Goal: Task Accomplishment & Management: Use online tool/utility

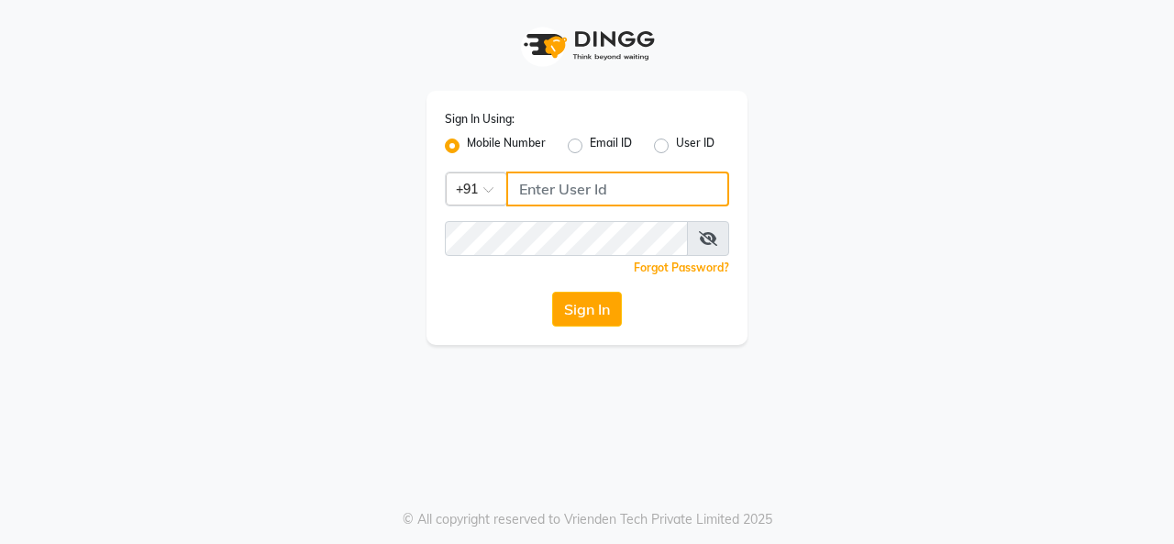
type input "9256811116"
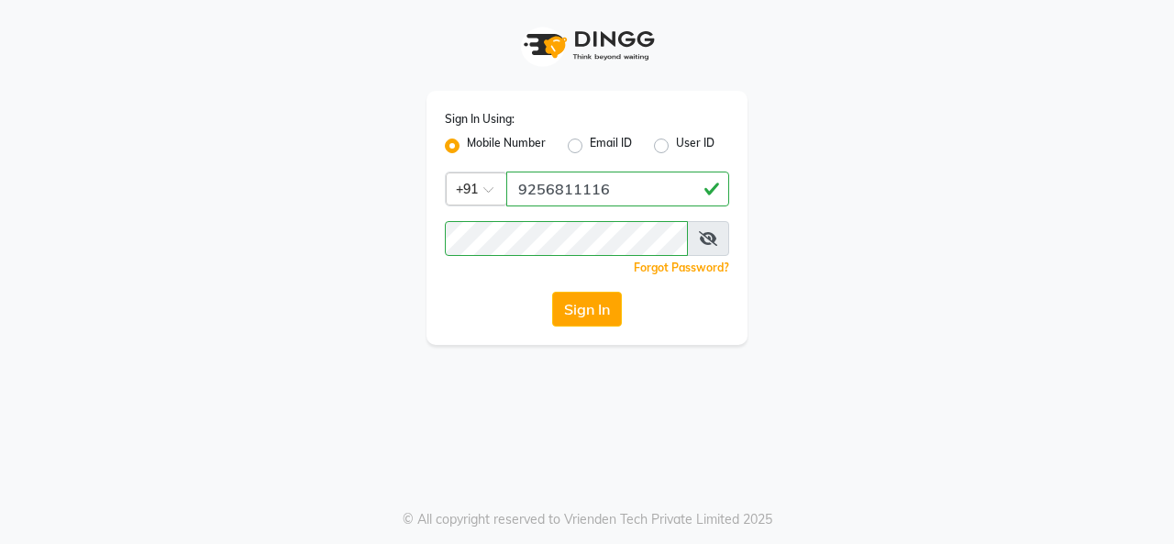
click at [701, 233] on icon at bounding box center [708, 238] width 18 height 15
click at [621, 299] on button "Sign In" at bounding box center [587, 309] width 70 height 35
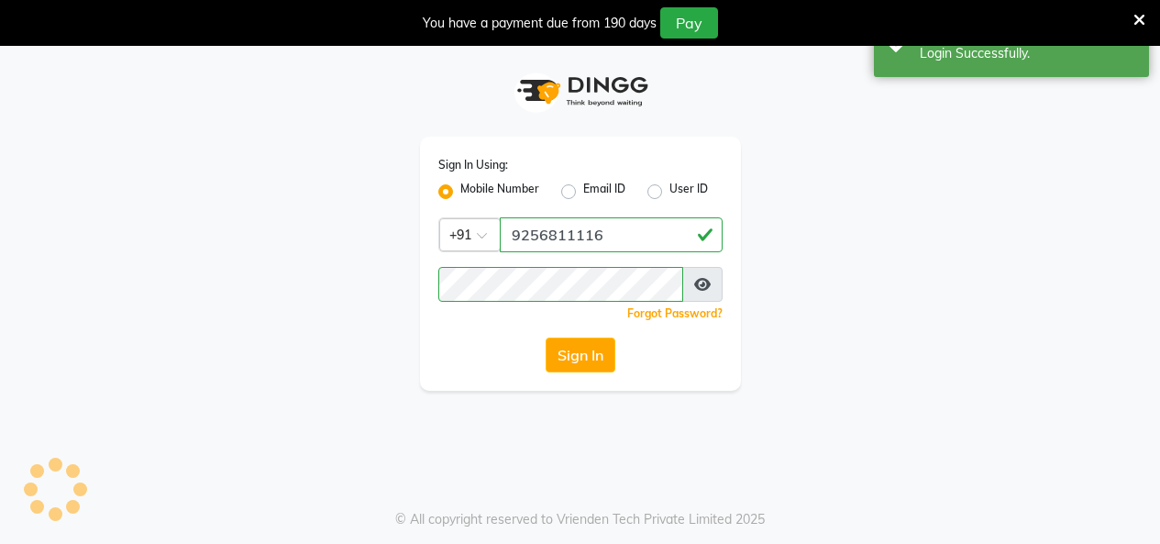
select select "75"
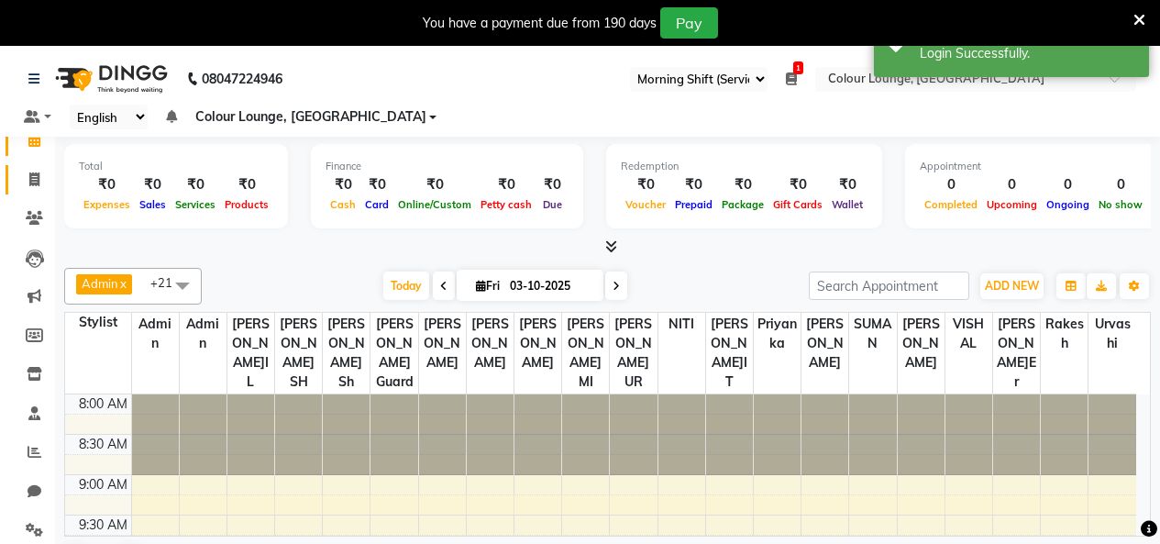
click at [28, 195] on li "Invoice" at bounding box center [27, 179] width 55 height 39
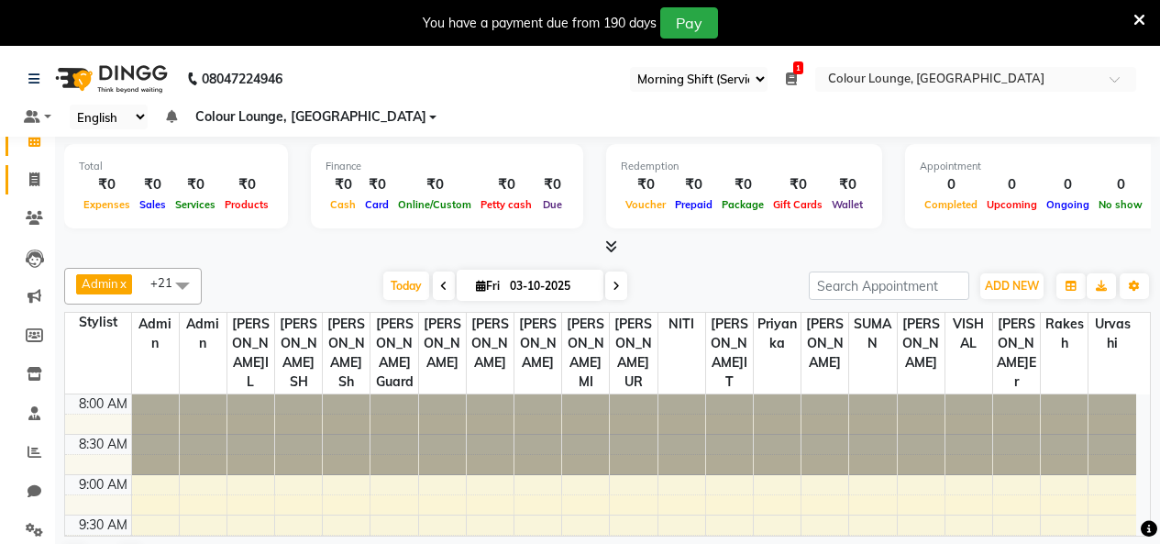
click at [36, 168] on link "Invoice" at bounding box center [28, 180] width 44 height 30
select select "service"
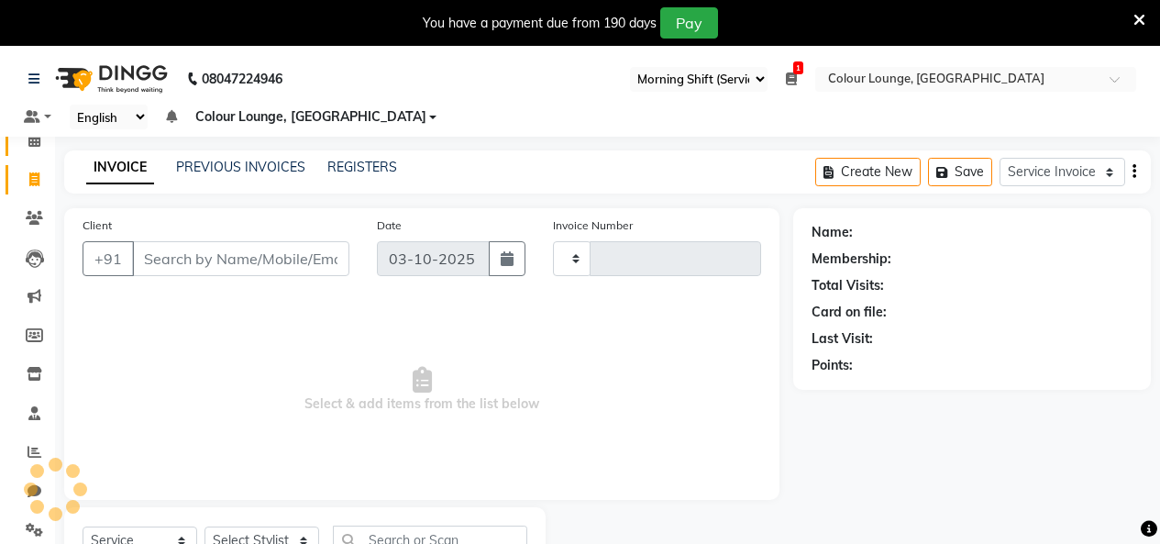
type input "3828"
select select "8015"
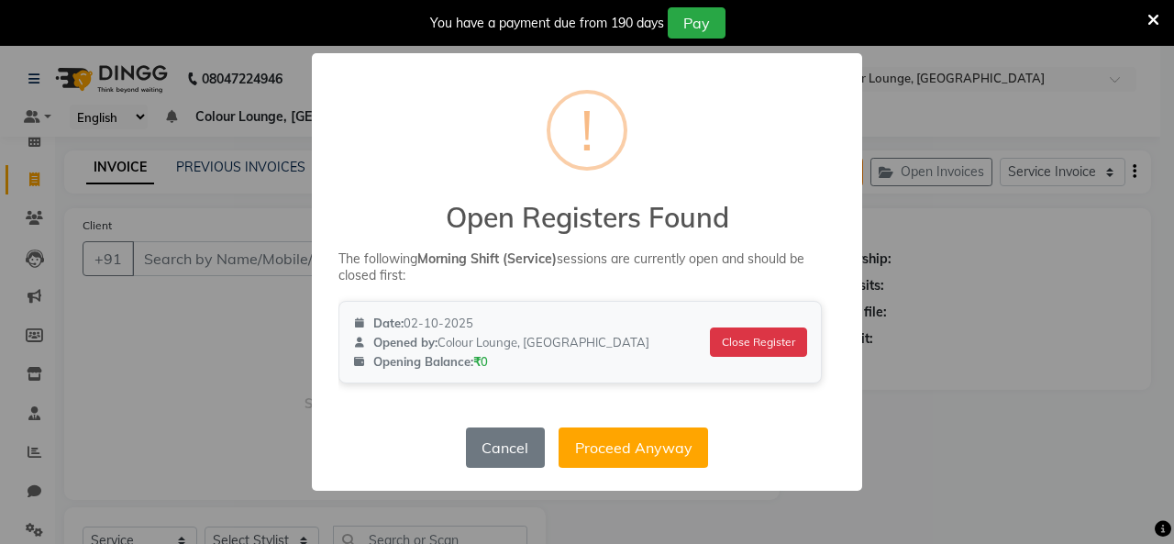
click at [710, 360] on div "Date: 02[DATE] Opened by: Colour Lounge, [GEOGRAPHIC_DATA] Opening Balance: ₹0 …" at bounding box center [579, 342] width 483 height 83
click at [729, 353] on button "Close Register" at bounding box center [759, 341] width 102 height 31
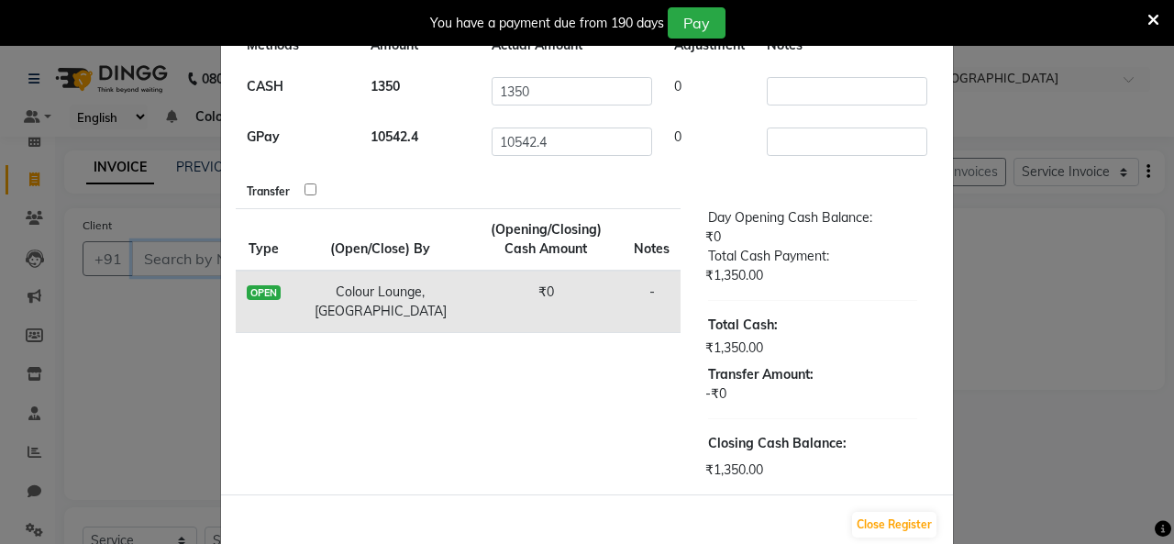
scroll to position [162, 0]
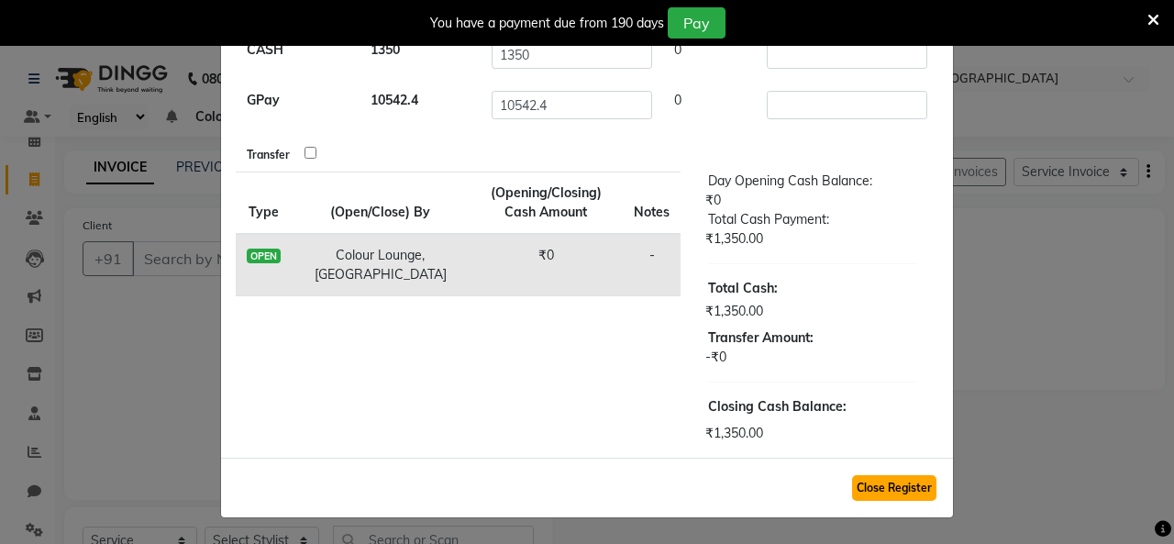
click at [852, 489] on button "Close Register" at bounding box center [894, 488] width 84 height 26
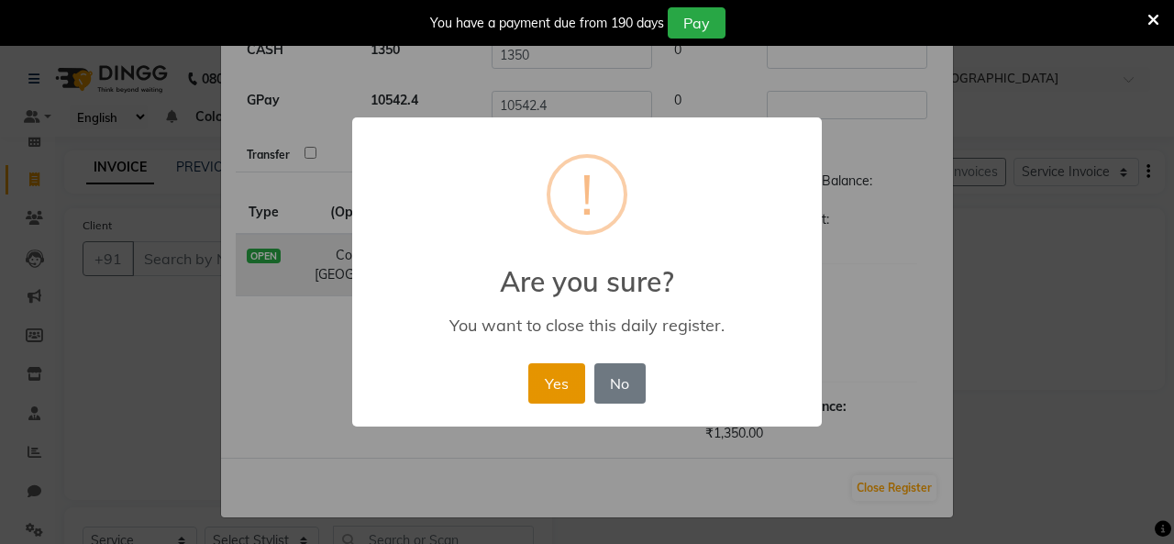
click at [579, 379] on button "Yes" at bounding box center [556, 383] width 56 height 40
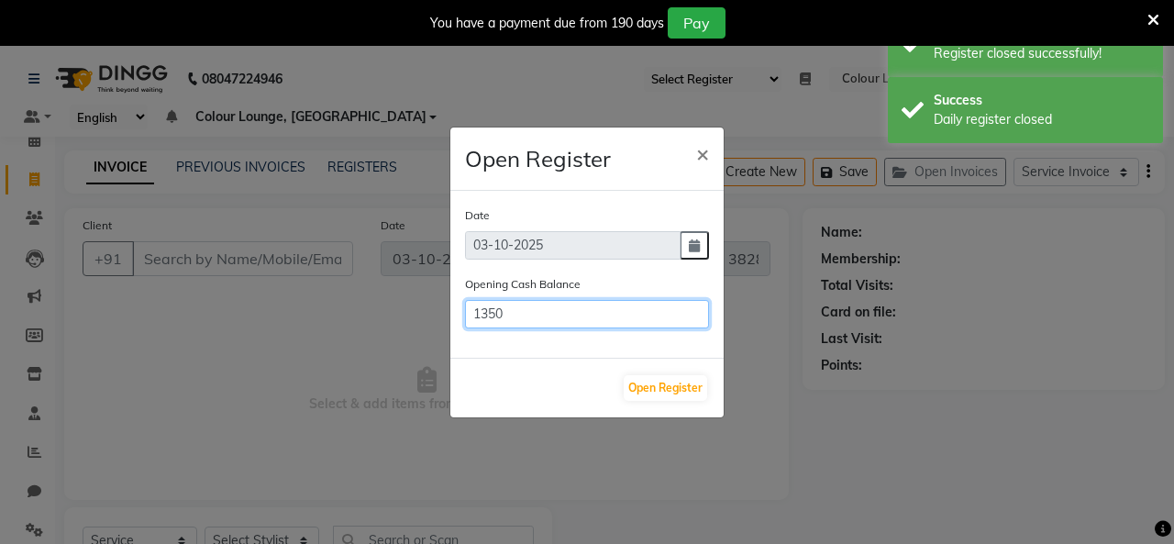
drag, startPoint x: 630, startPoint y: 315, endPoint x: 271, endPoint y: 315, distance: 359.5
click at [271, 315] on ngb-modal-window "Open Register × Date 03[DATE]pening Cash Balance 1350 Open Register" at bounding box center [587, 272] width 1174 height 544
type input "0"
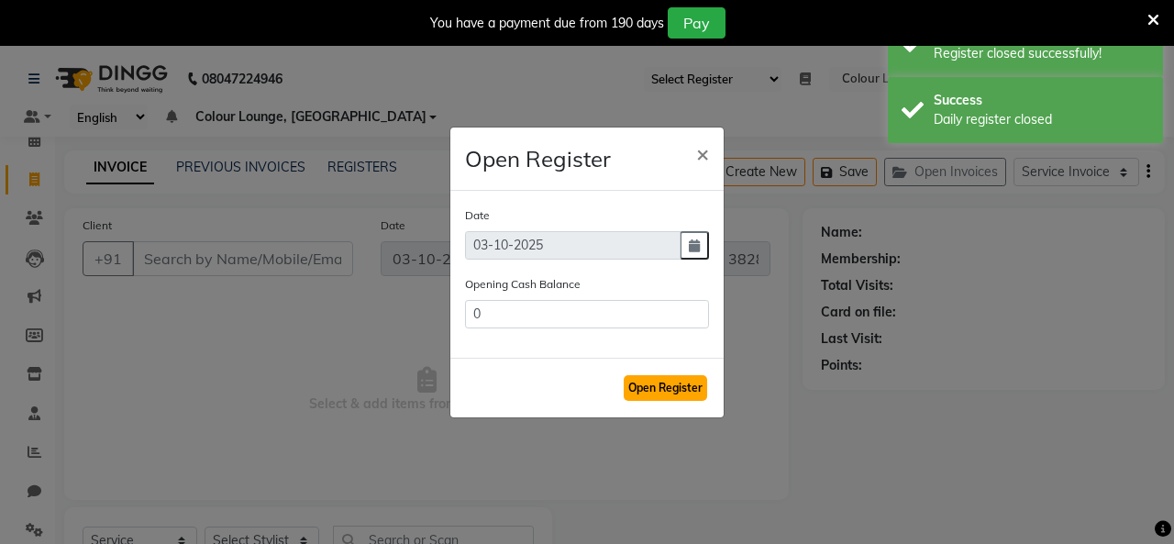
click at [679, 383] on button "Open Register" at bounding box center [665, 388] width 83 height 26
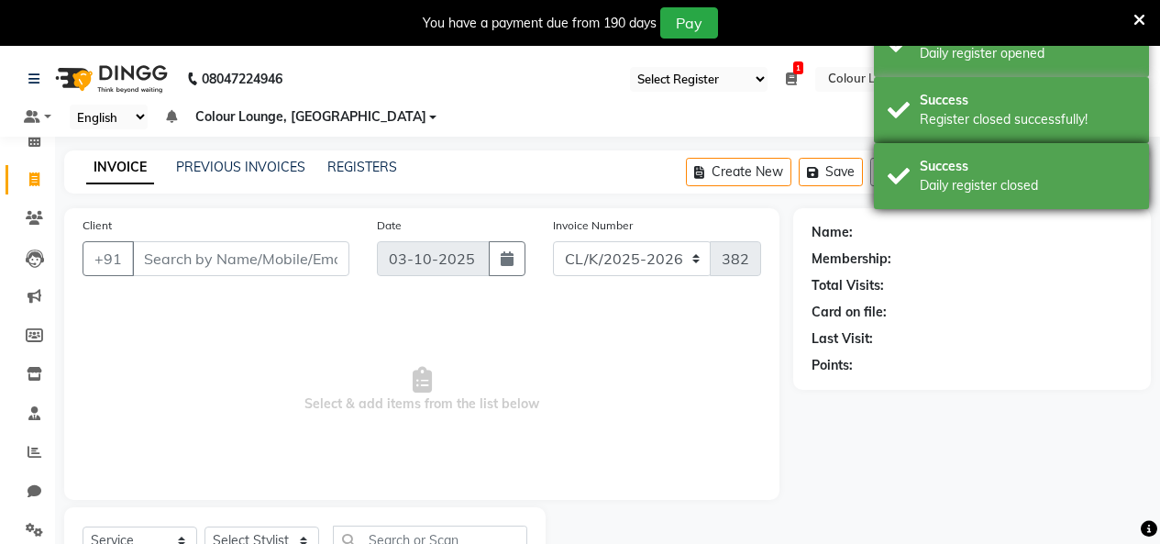
click at [965, 151] on div "Success Daily register closed" at bounding box center [1011, 176] width 275 height 66
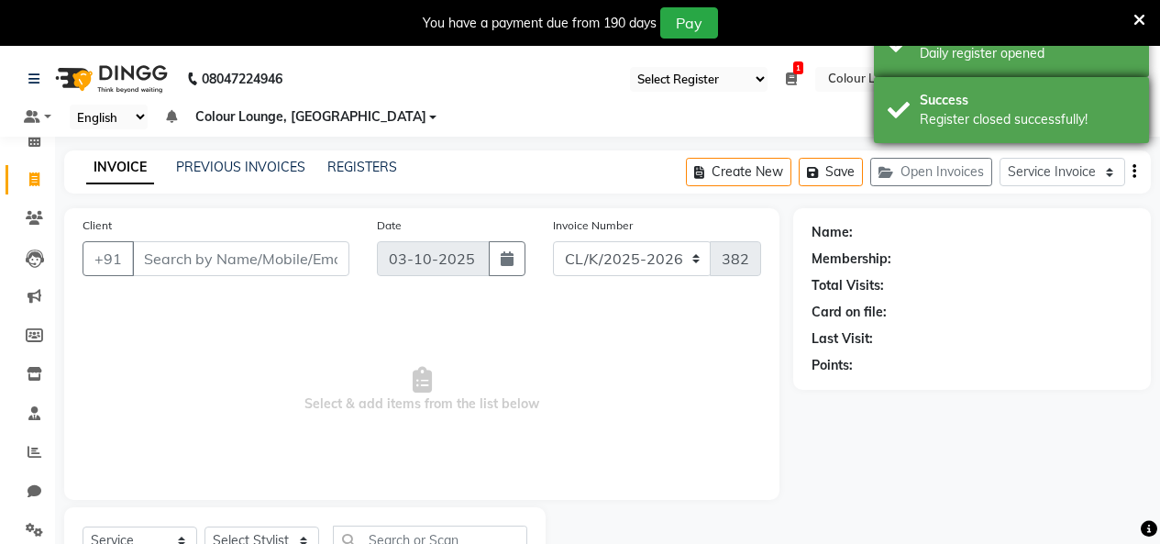
click at [1000, 107] on div "Success" at bounding box center [1027, 100] width 215 height 19
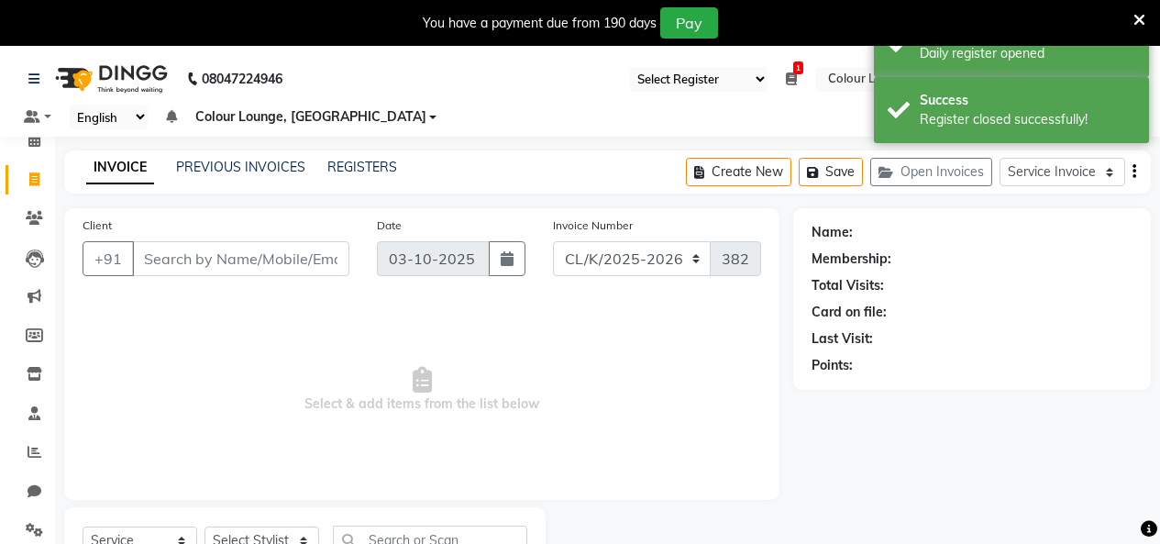
click at [990, 45] on div "You have a payment due from 190 days Pay" at bounding box center [580, 23] width 1160 height 46
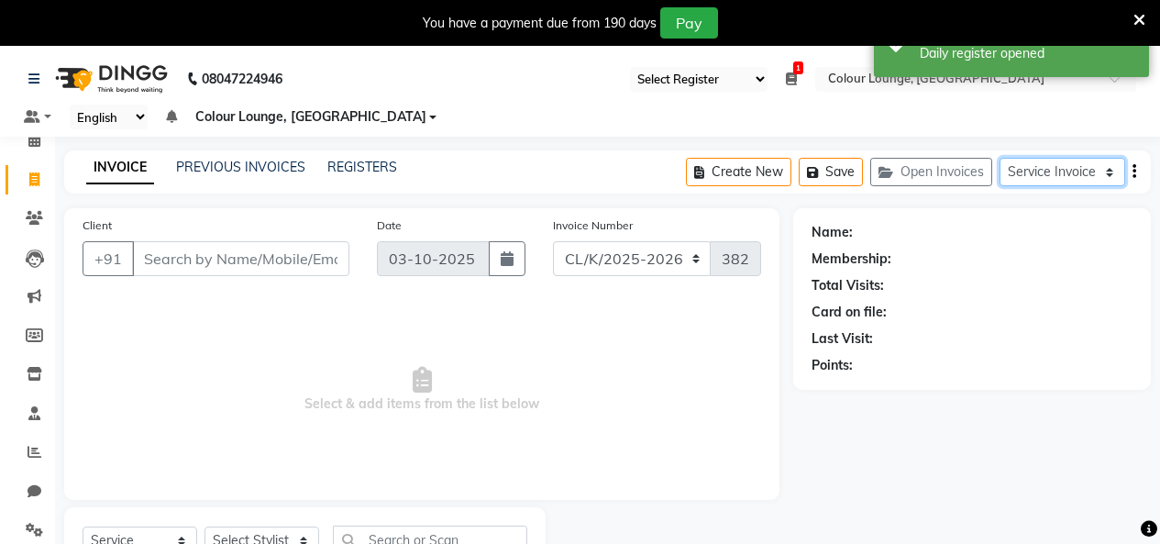
click at [1028, 171] on select "Service Invoice Product Invoice" at bounding box center [1063, 172] width 126 height 28
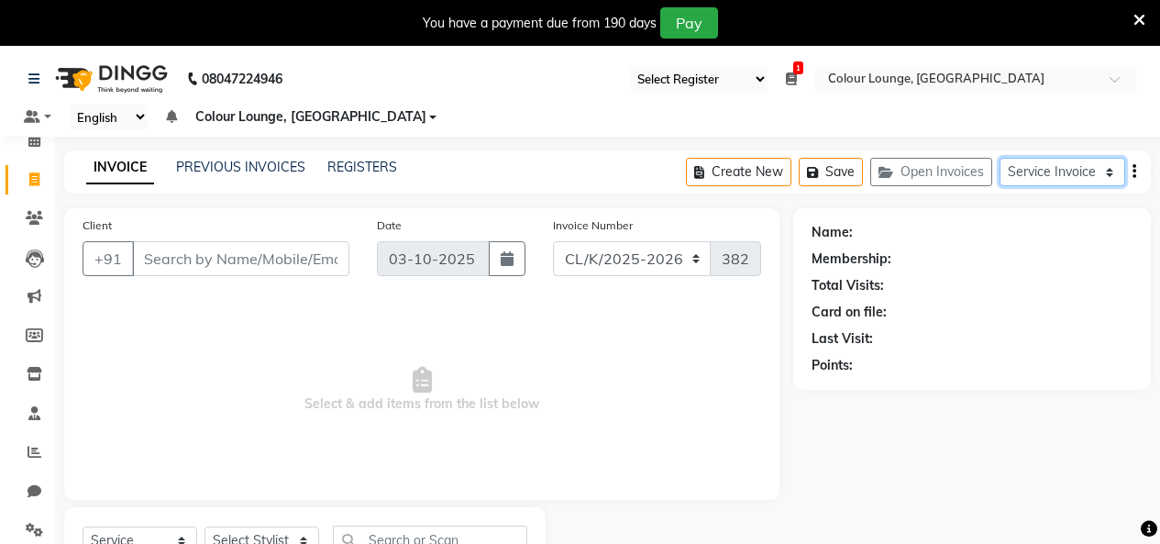
select select "product"
click at [1000, 158] on select "Service Invoice Product Invoice" at bounding box center [1063, 172] width 126 height 28
select select
type input "0255"
select select "76"
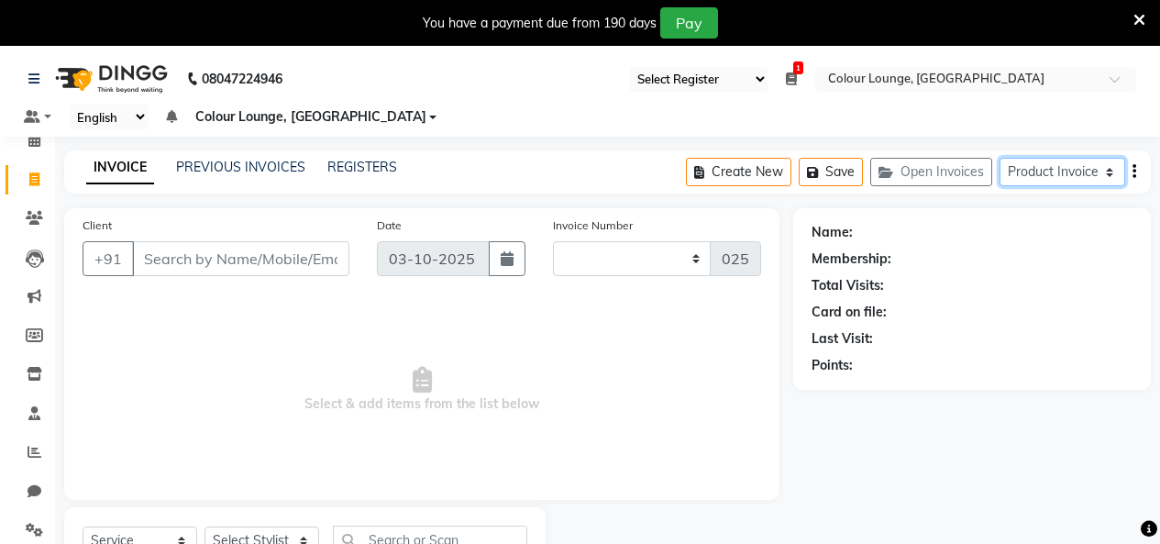
select select "8016"
select select "product"
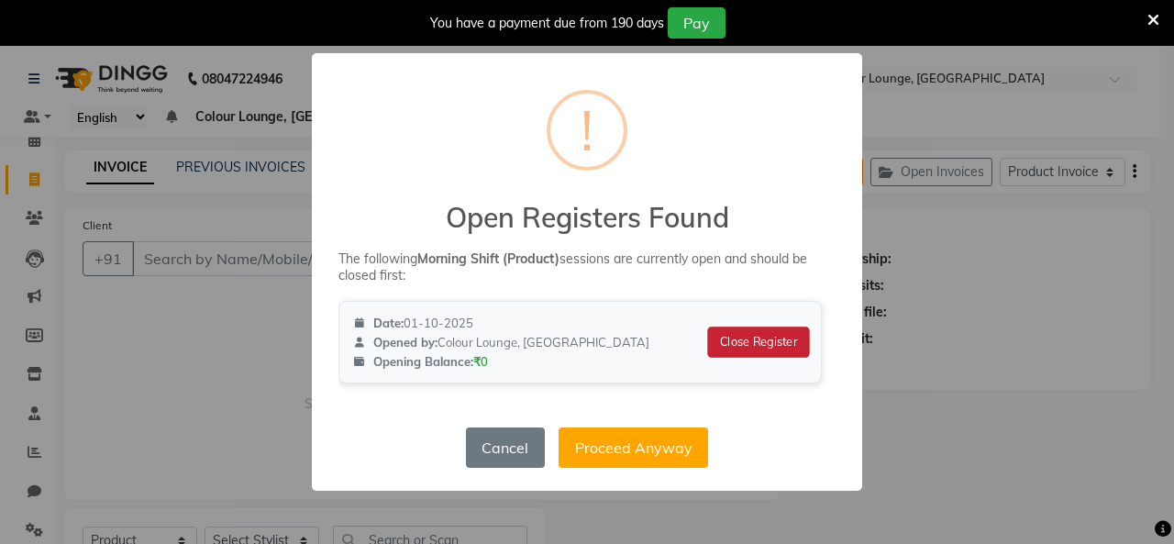
click at [761, 345] on button "Close Register" at bounding box center [759, 341] width 102 height 31
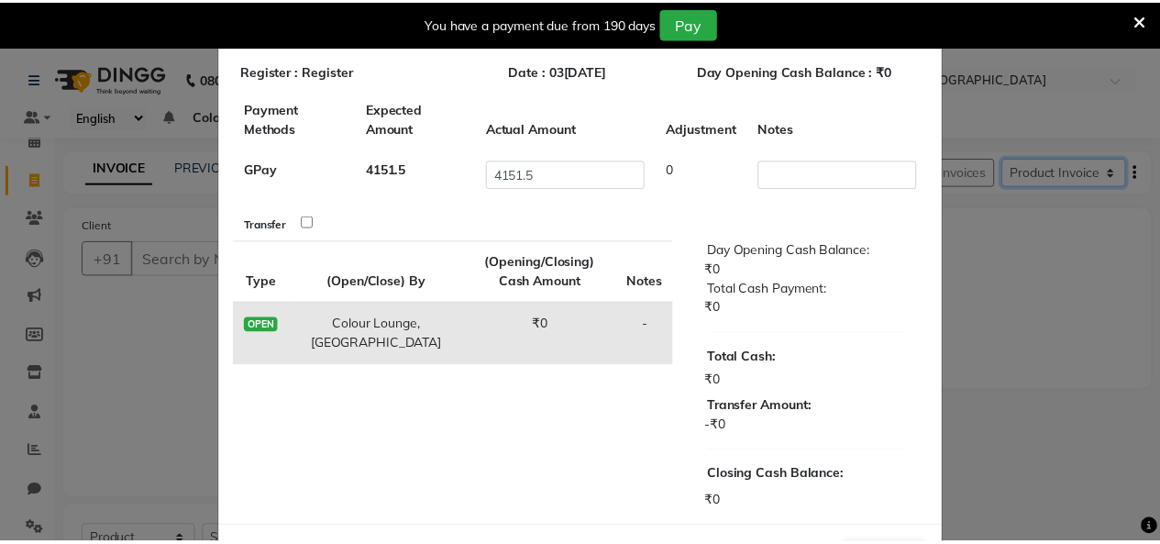
scroll to position [112, 0]
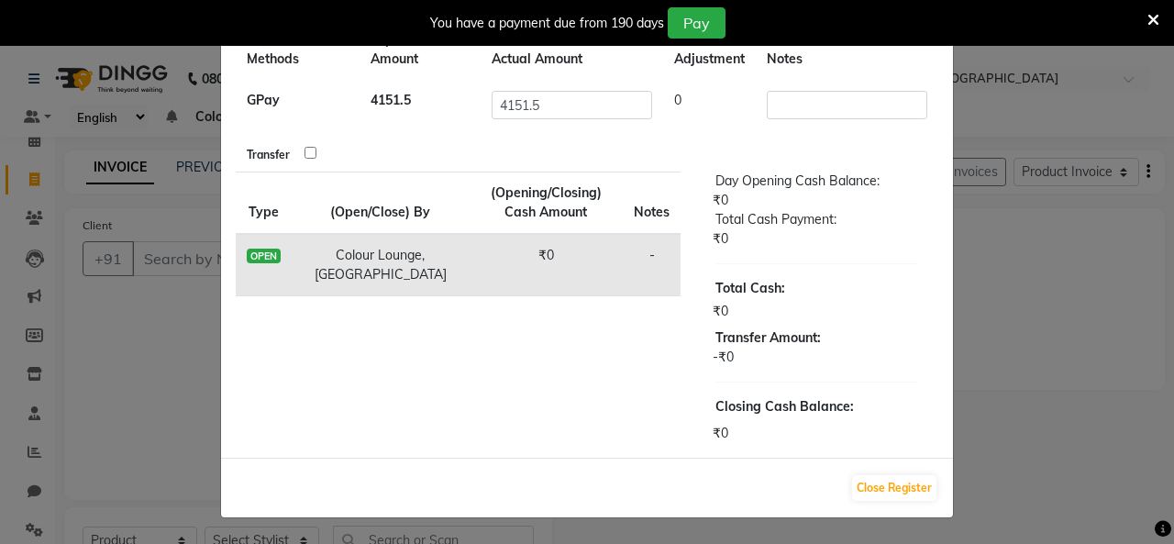
click at [882, 468] on div "Close Register" at bounding box center [587, 488] width 732 height 60
click at [883, 470] on div "Close Register" at bounding box center [587, 488] width 732 height 60
click at [880, 482] on button "Close Register" at bounding box center [894, 488] width 84 height 26
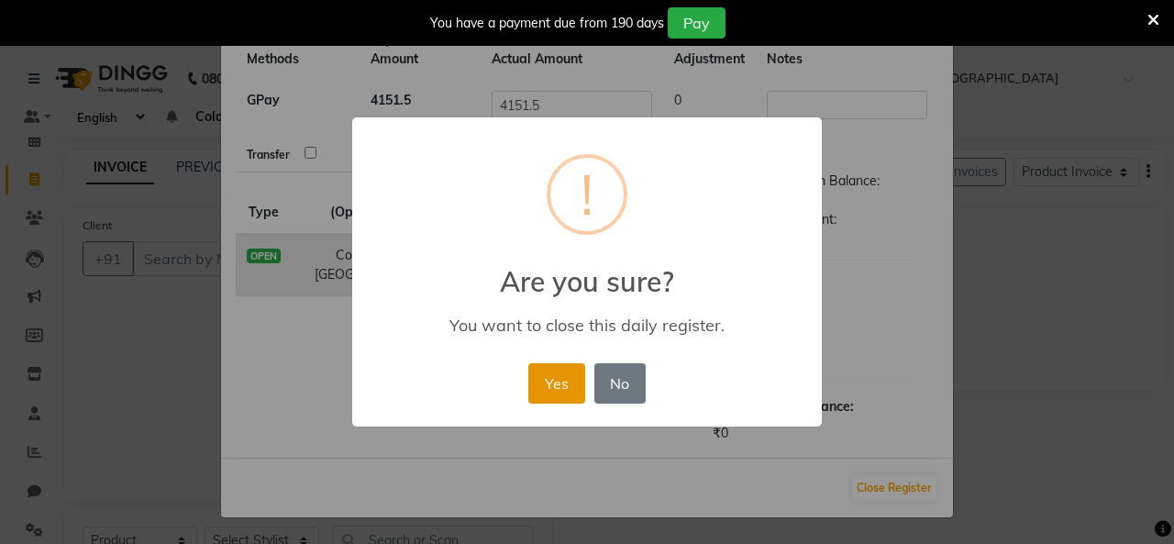
click at [563, 392] on button "Yes" at bounding box center [556, 383] width 56 height 40
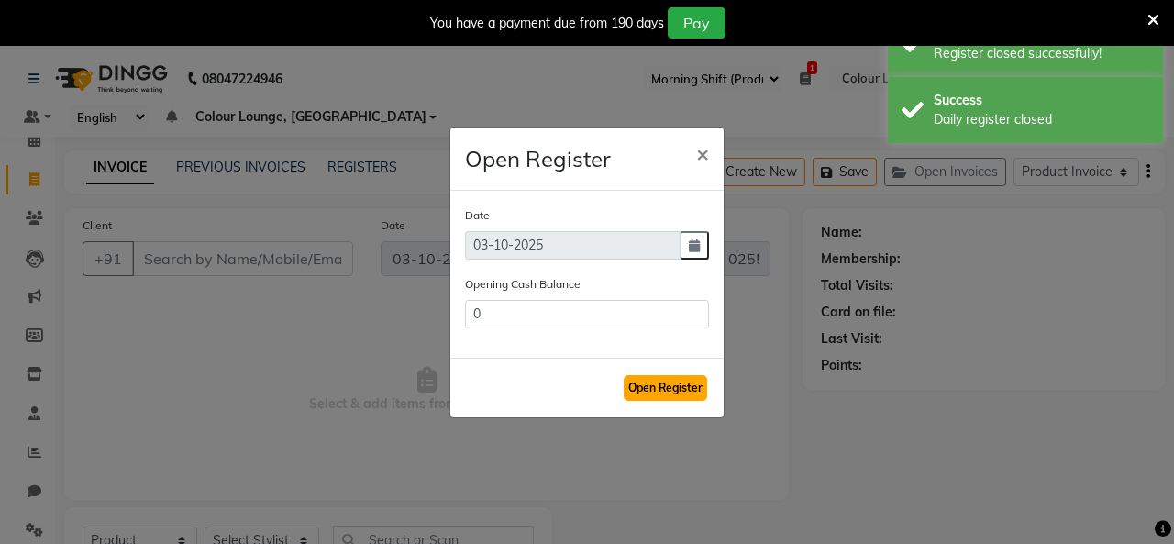
click at [652, 381] on button "Open Register" at bounding box center [665, 388] width 83 height 26
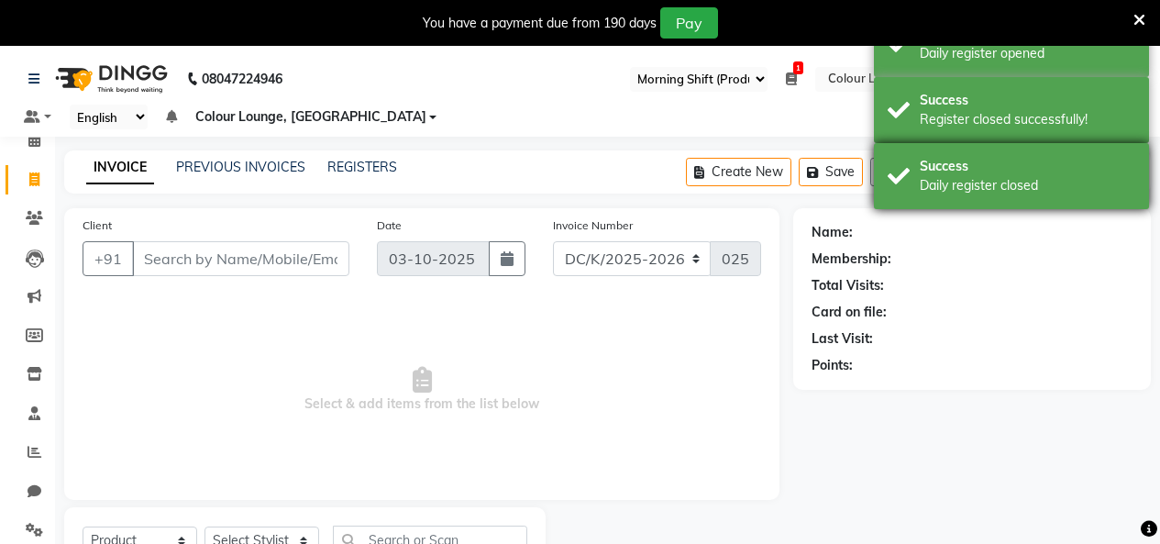
click at [925, 188] on div "Daily register closed" at bounding box center [1027, 185] width 215 height 19
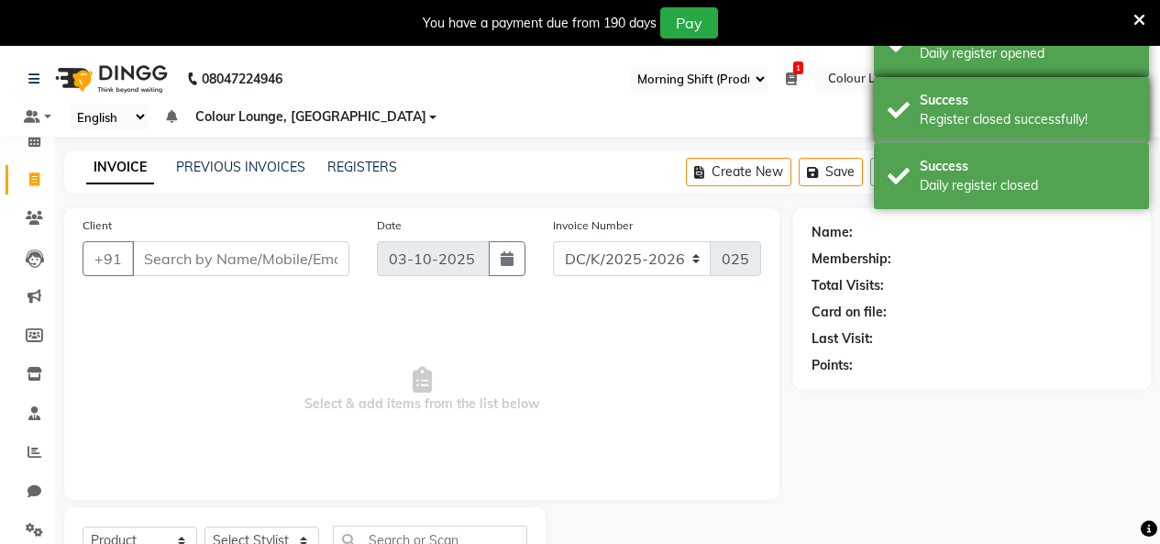
click at [934, 127] on div "Register closed successfully!" at bounding box center [1027, 119] width 215 height 19
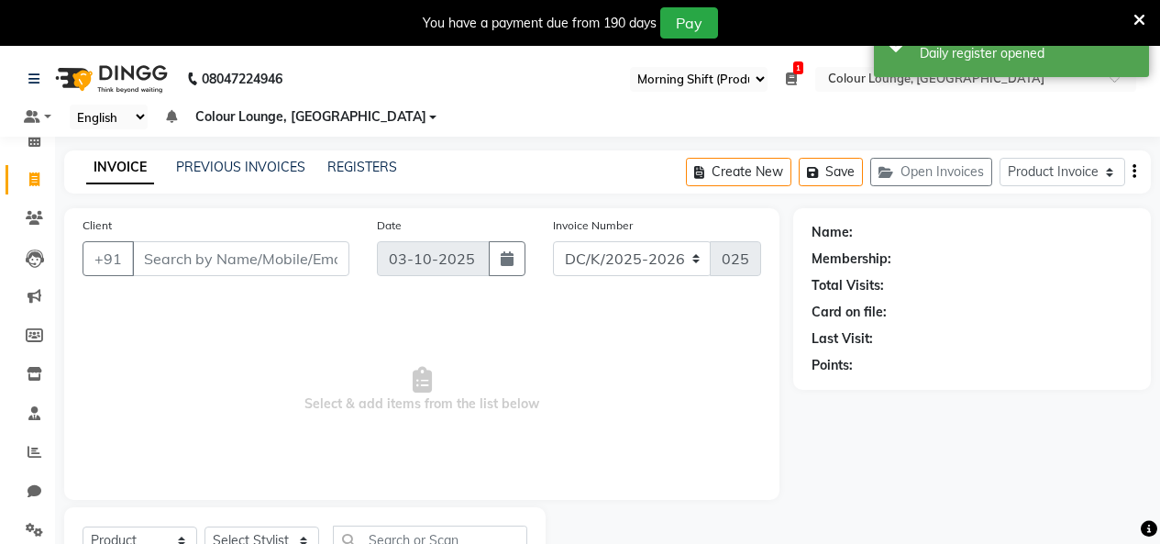
click at [936, 42] on div "You have a payment due from 190 days Pay" at bounding box center [580, 23] width 1160 height 46
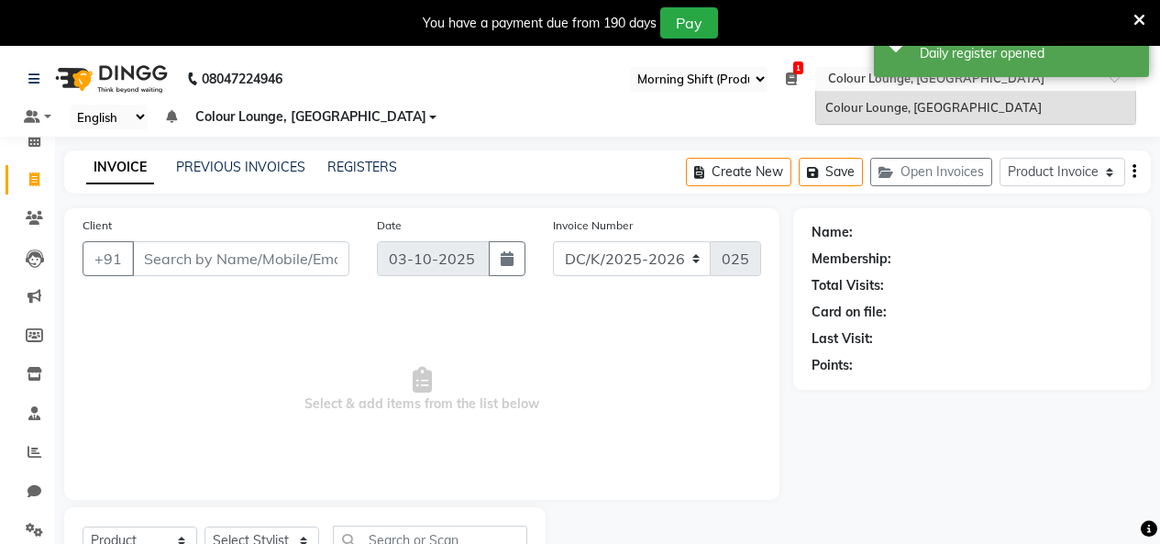
click at [939, 79] on input "text" at bounding box center [957, 81] width 266 height 18
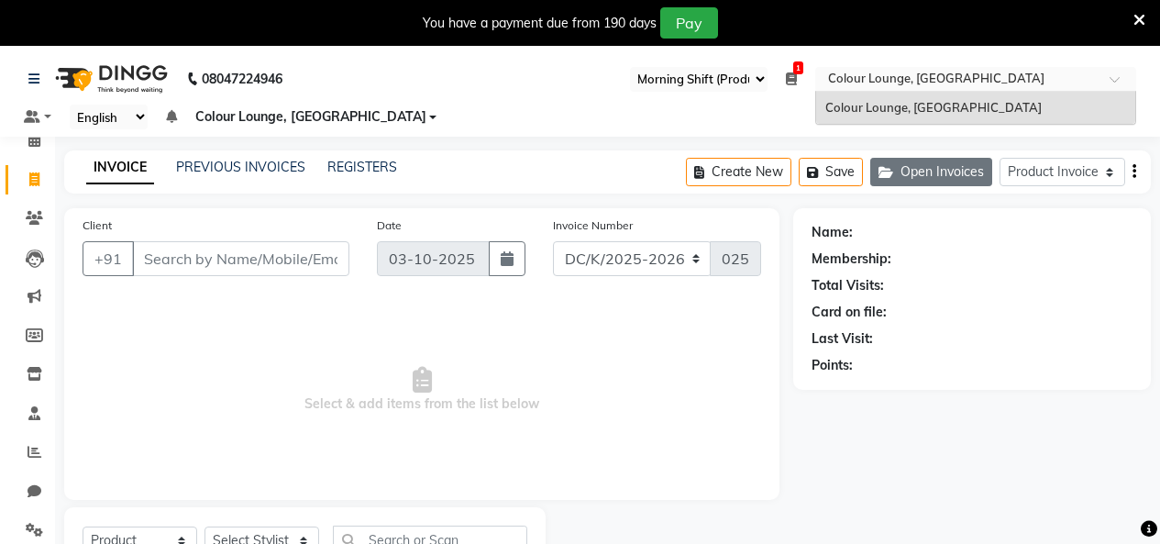
click at [980, 171] on button "Open Invoices" at bounding box center [931, 172] width 122 height 28
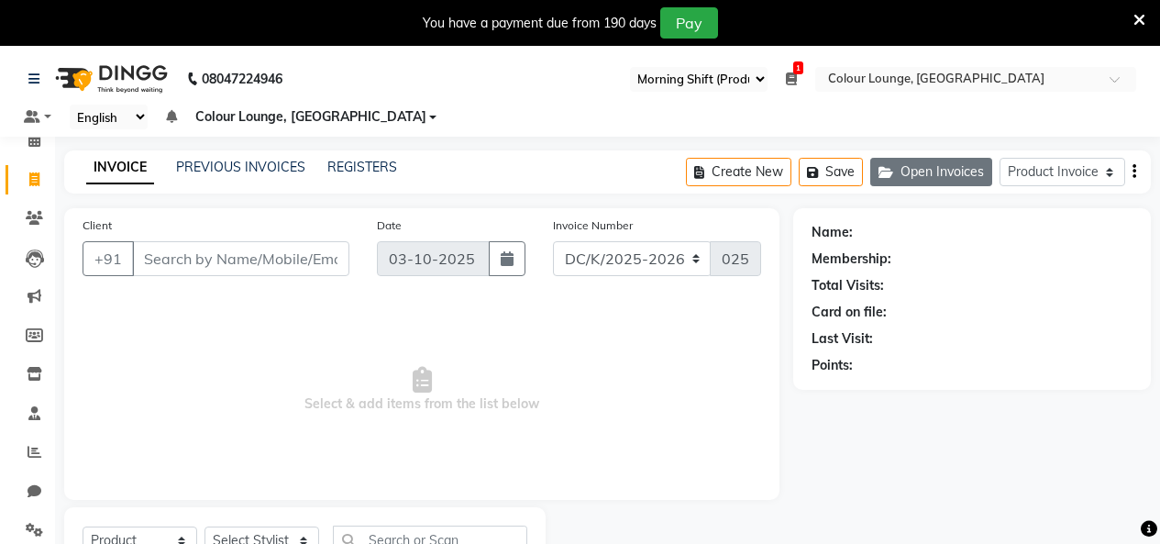
click at [938, 168] on button "Open Invoices" at bounding box center [931, 172] width 122 height 28
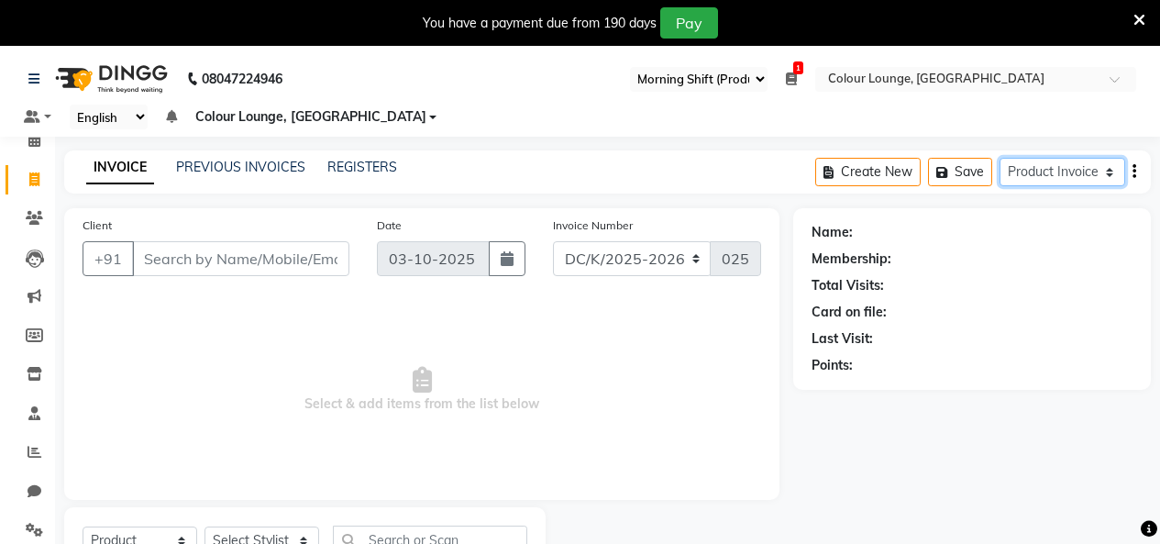
click at [1019, 181] on select "Service Invoice Product Invoice" at bounding box center [1063, 172] width 126 height 28
select select "service"
click at [1000, 158] on select "Service Invoice Product Invoice" at bounding box center [1063, 172] width 126 height 28
select select
select select "75"
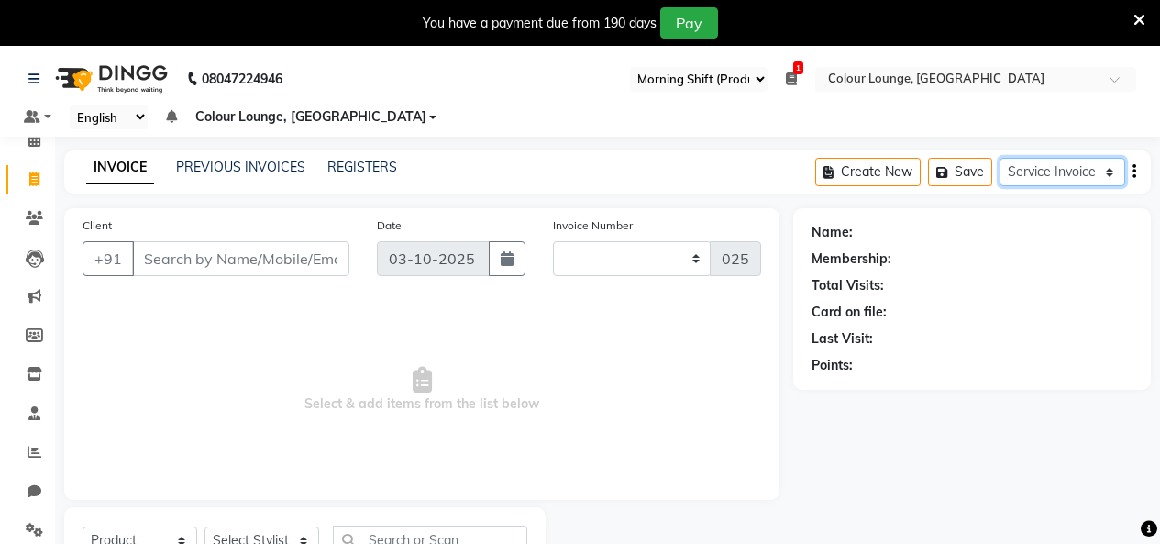
select select "service"
select select "8015"
type input "3828"
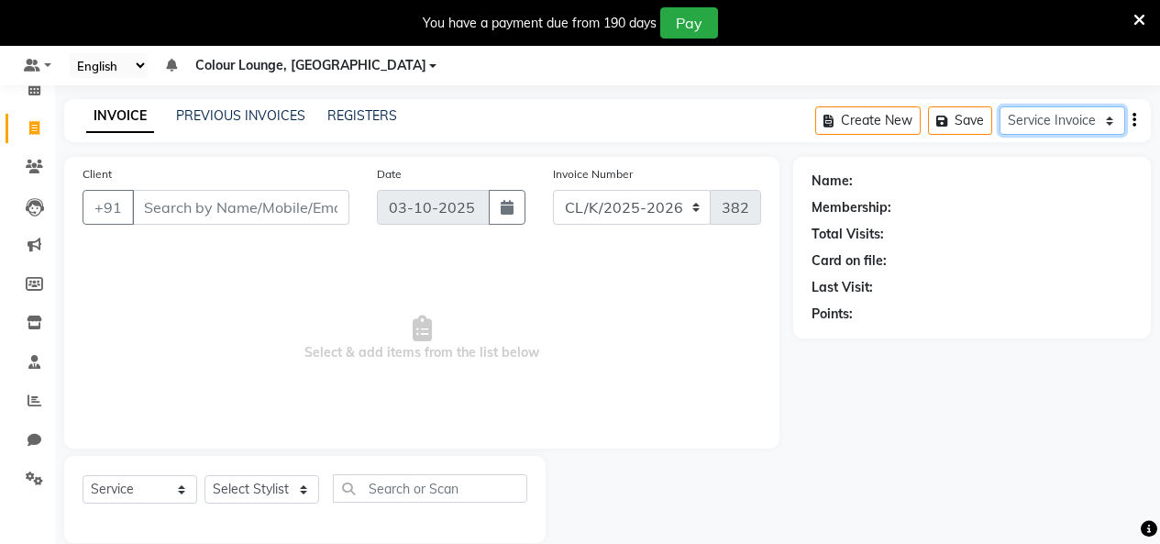
scroll to position [78, 0]
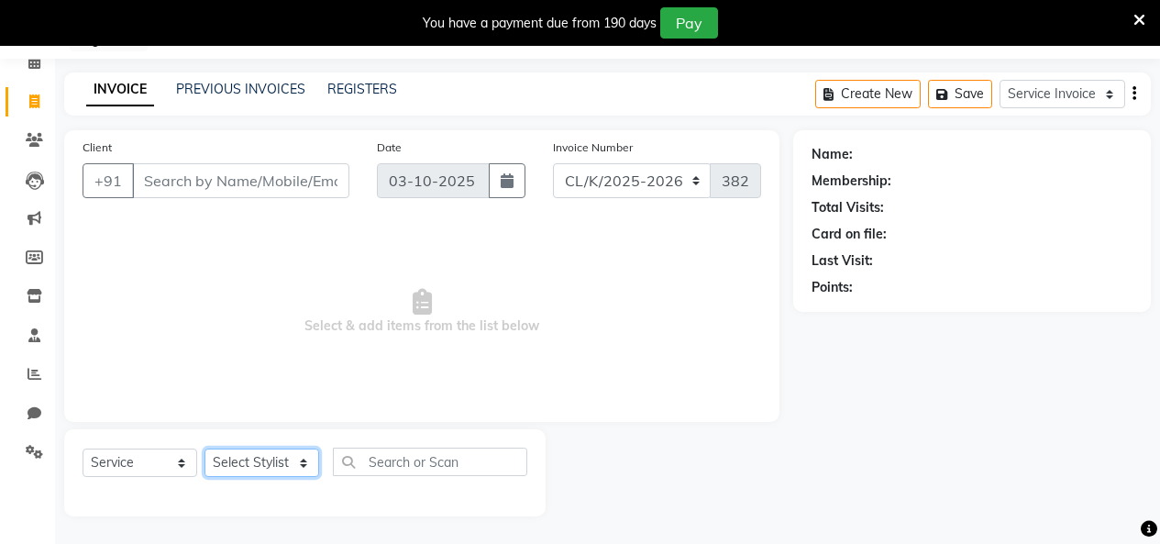
click at [262, 450] on select "Select Stylist Admin Admin [PERSON_NAME] [PERSON_NAME] [PERSON_NAME] Colour Lou…" at bounding box center [261, 462] width 115 height 28
select select "70114"
click at [204, 448] on select "Select Stylist Admin Admin [PERSON_NAME] [PERSON_NAME] [PERSON_NAME] Colour Lou…" at bounding box center [261, 462] width 115 height 28
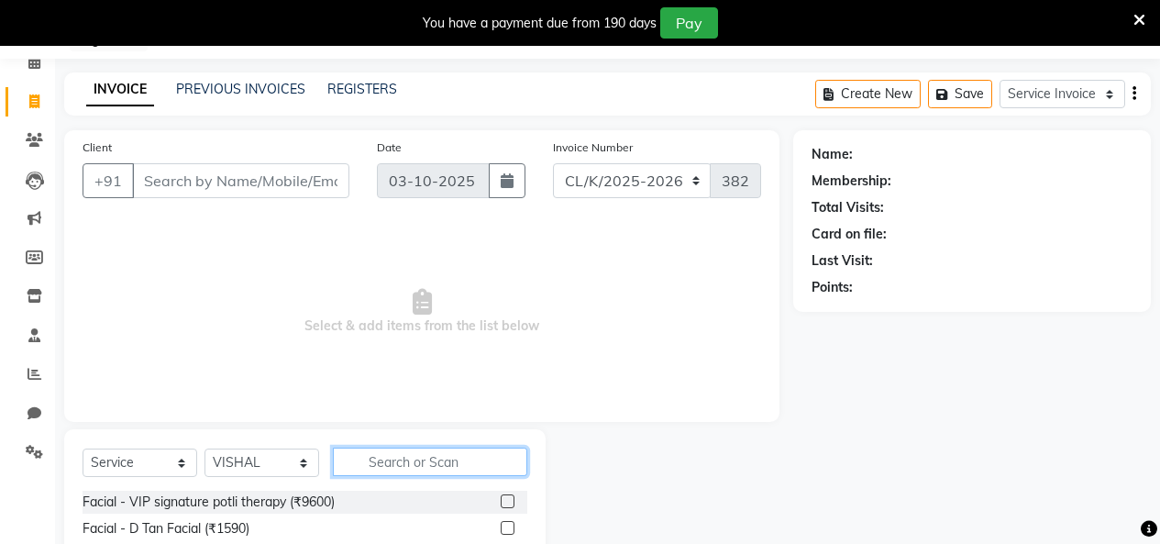
click at [421, 464] on input "text" at bounding box center [430, 461] width 194 height 28
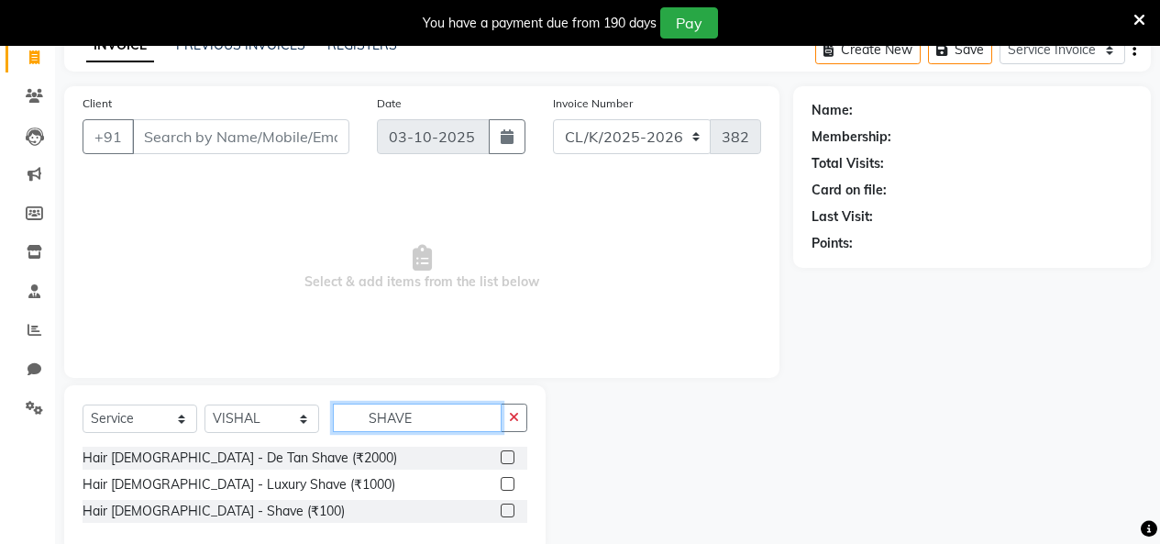
scroll to position [158, 0]
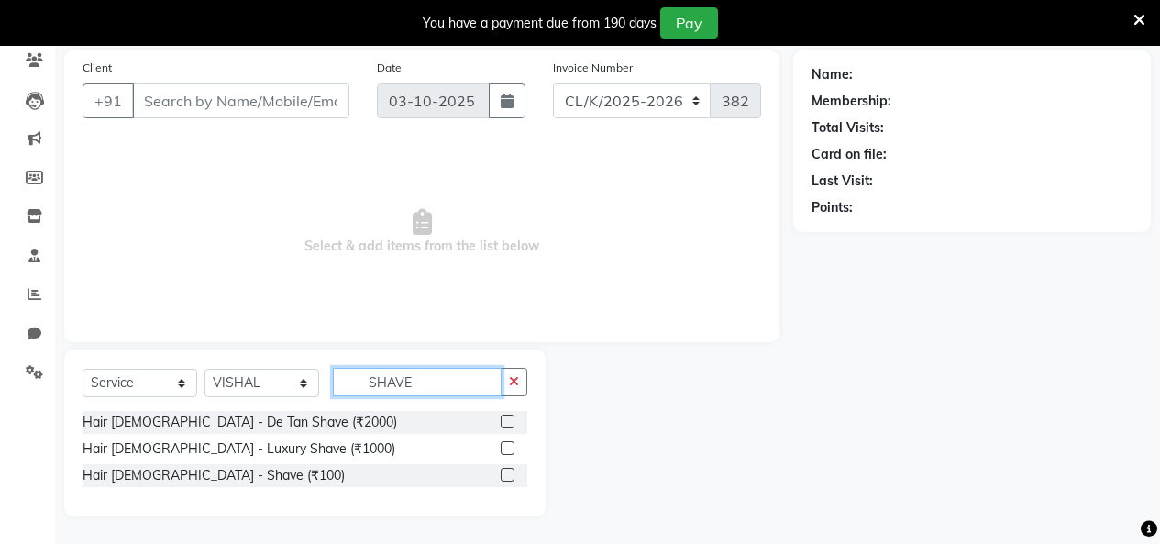
type input "SHAVE"
click at [511, 476] on label at bounding box center [508, 475] width 14 height 14
click at [511, 476] on input "checkbox" at bounding box center [507, 476] width 12 height 12
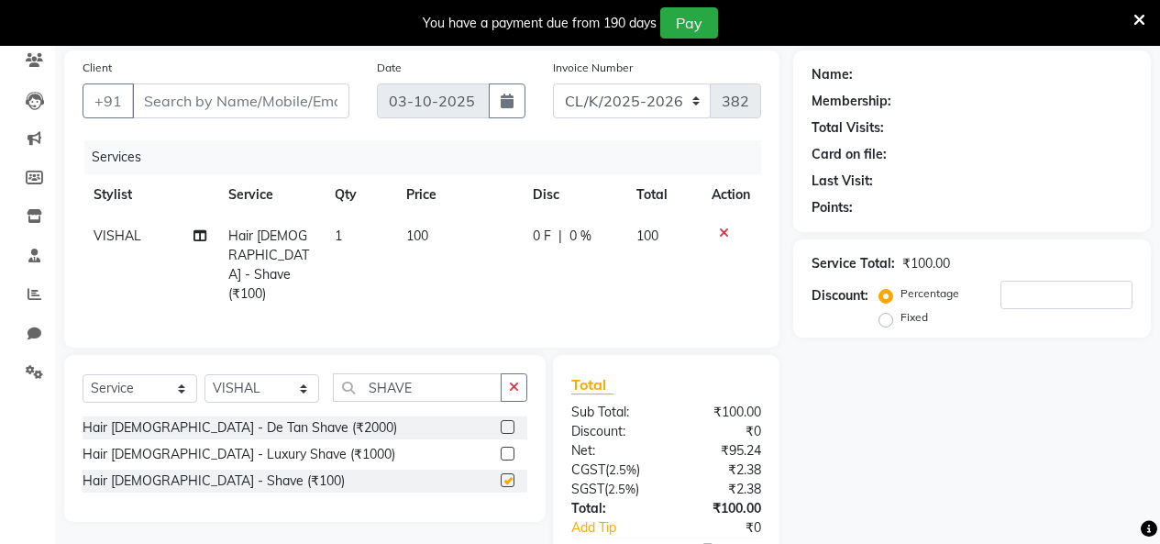
scroll to position [40, 0]
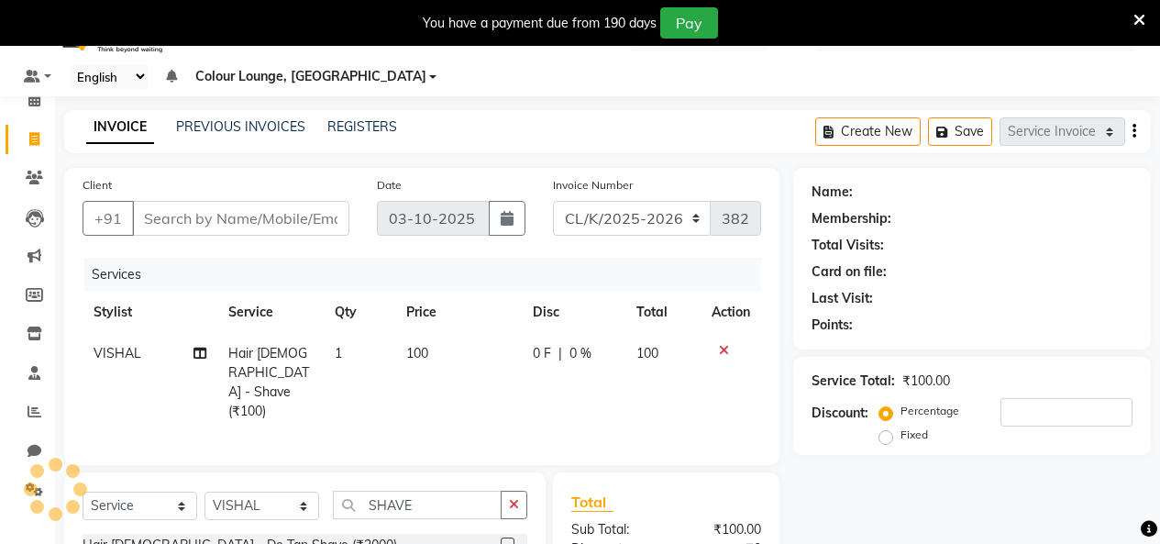
checkbox input "false"
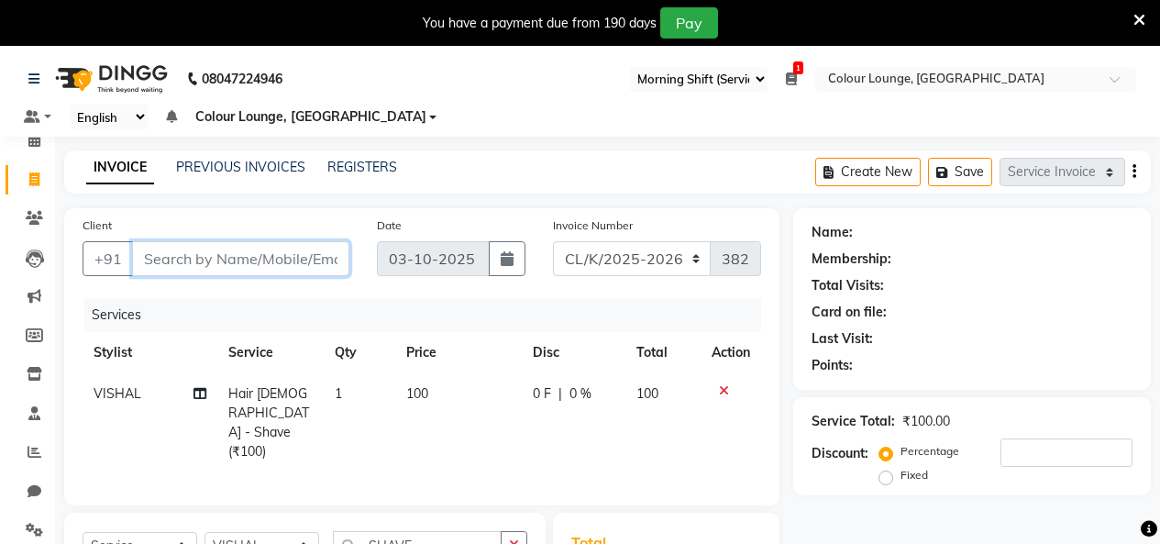
click at [272, 269] on input "Client" at bounding box center [240, 258] width 217 height 35
type input "9"
type input "0"
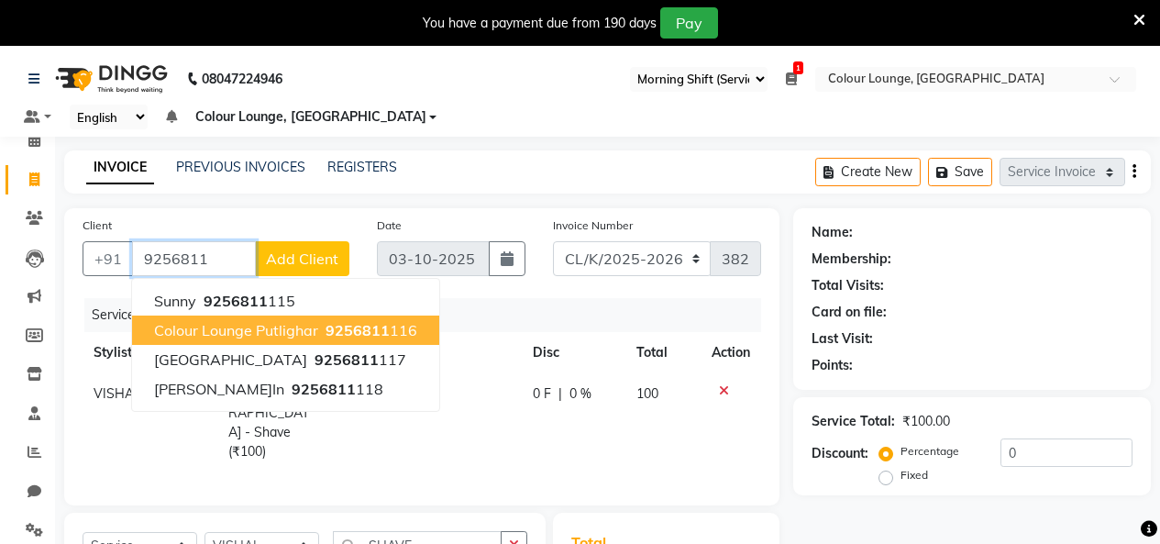
click at [284, 320] on button "Colour Lounge Putlighar 9256811 116" at bounding box center [285, 329] width 307 height 29
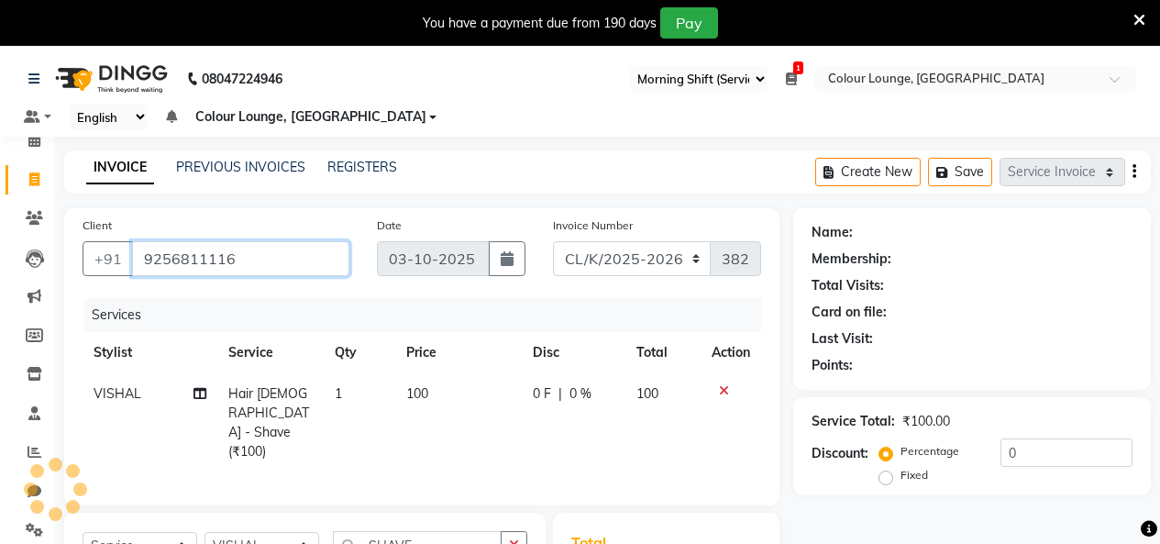
type input "9256811116"
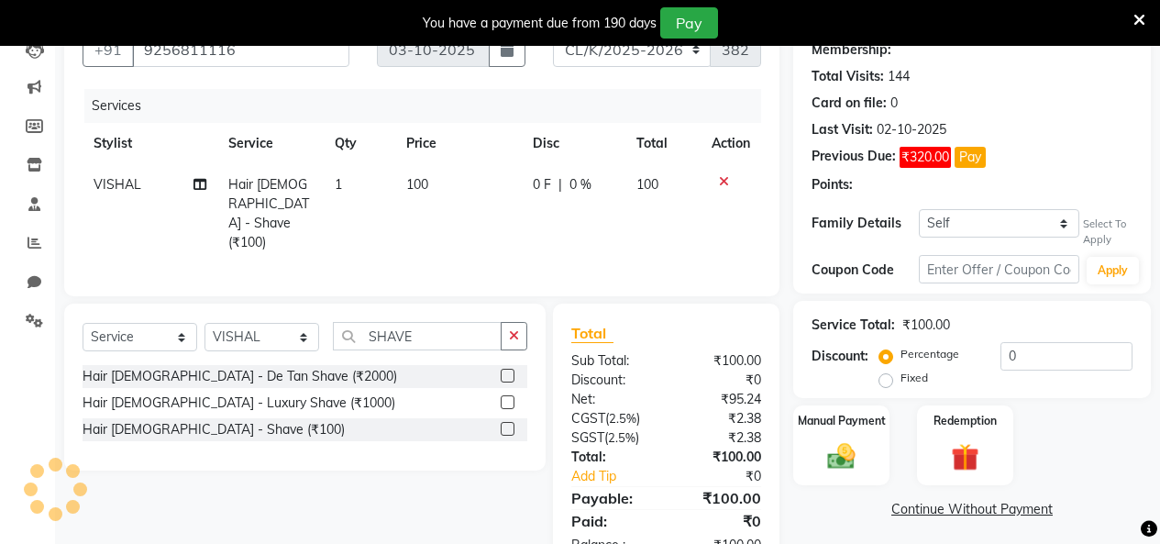
select select "1: Object"
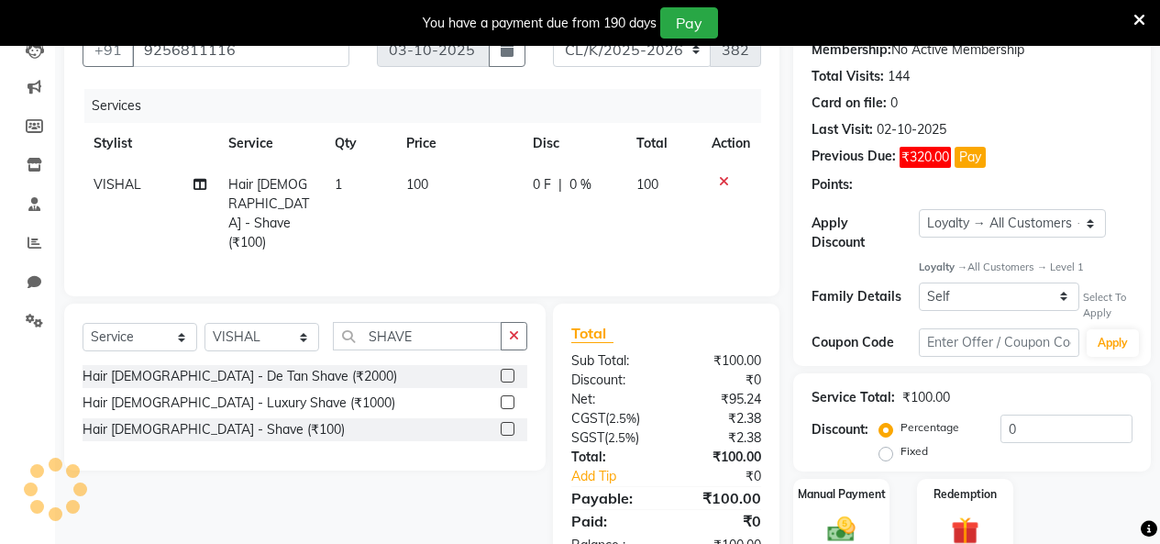
scroll to position [260, 0]
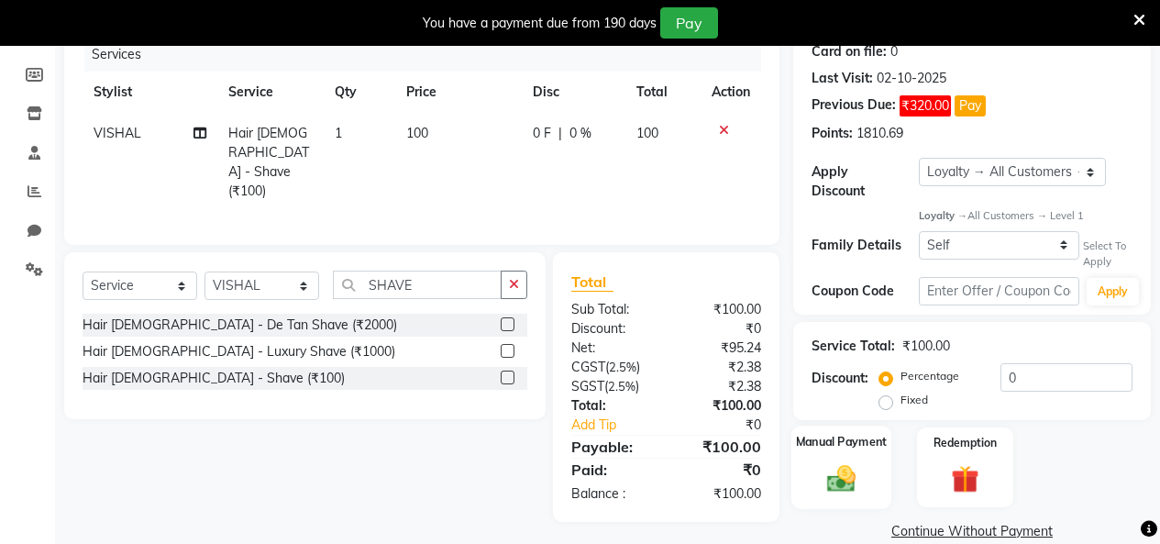
click at [845, 433] on label "Manual Payment" at bounding box center [842, 441] width 92 height 17
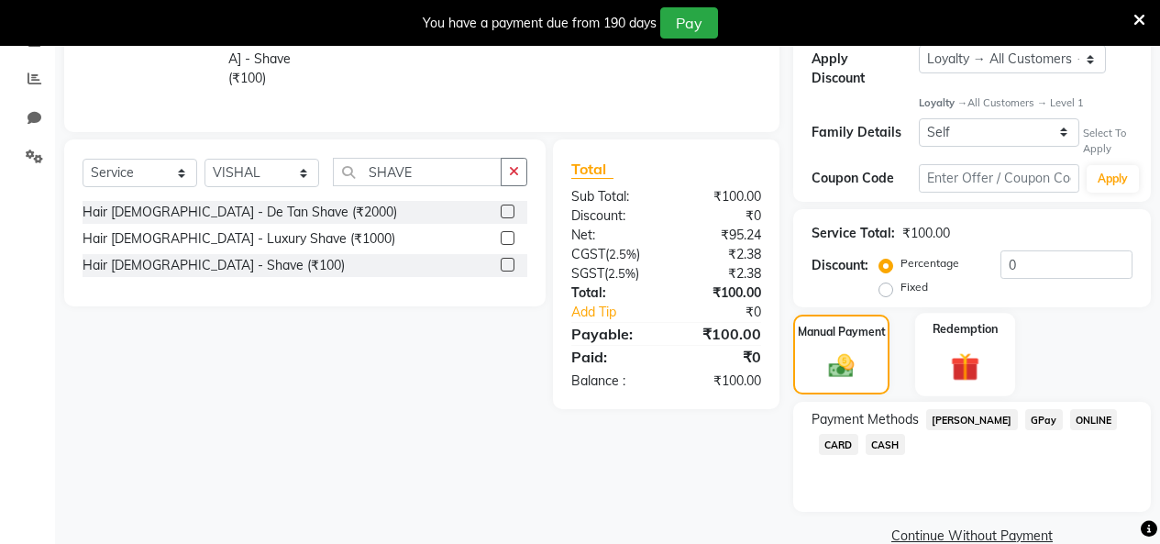
scroll to position [392, 0]
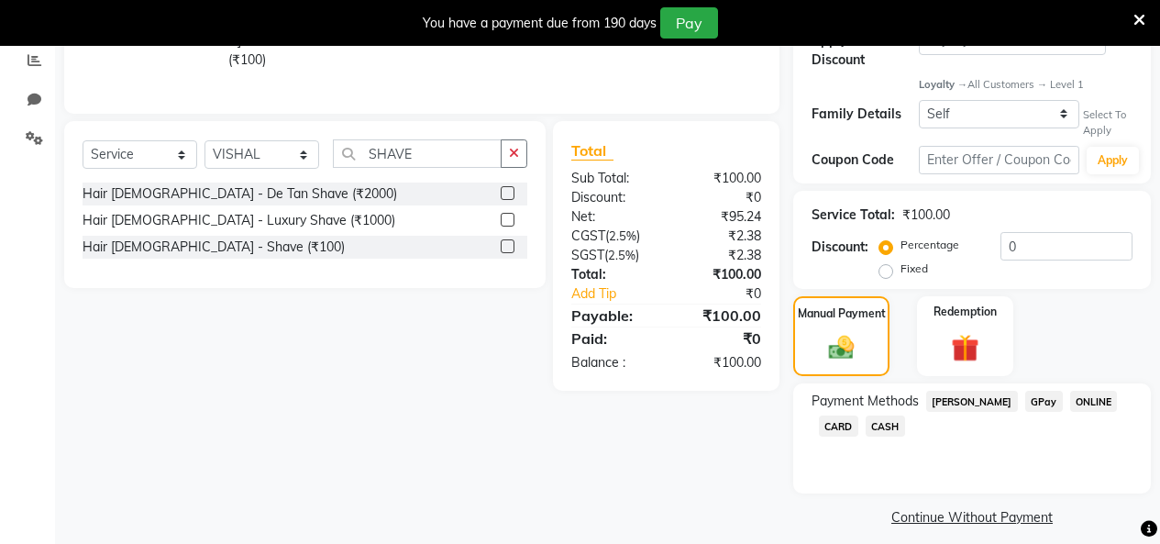
click at [1025, 392] on span "GPay" at bounding box center [1044, 401] width 38 height 21
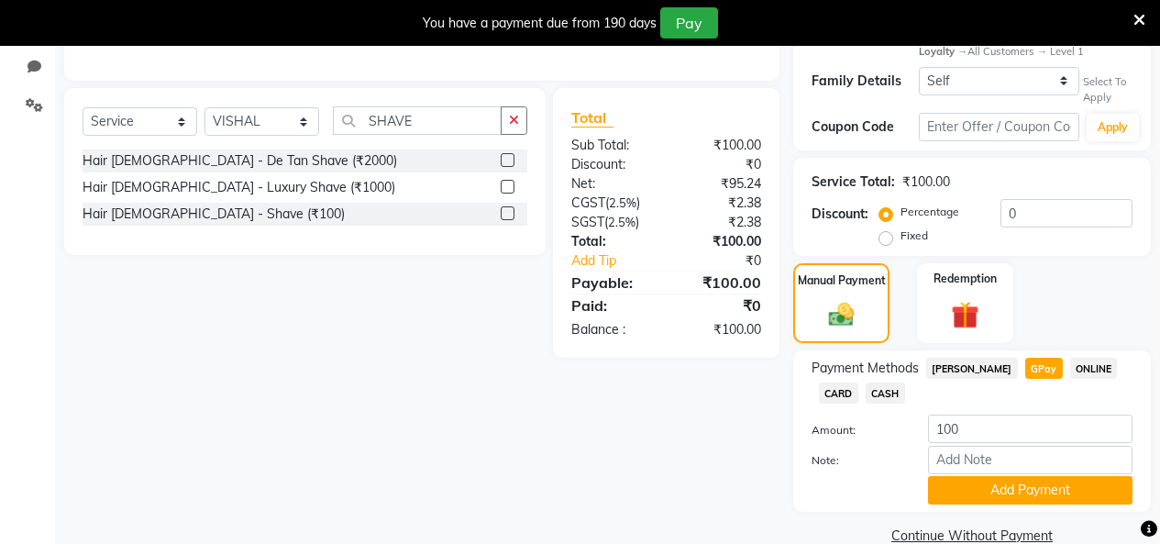
scroll to position [443, 0]
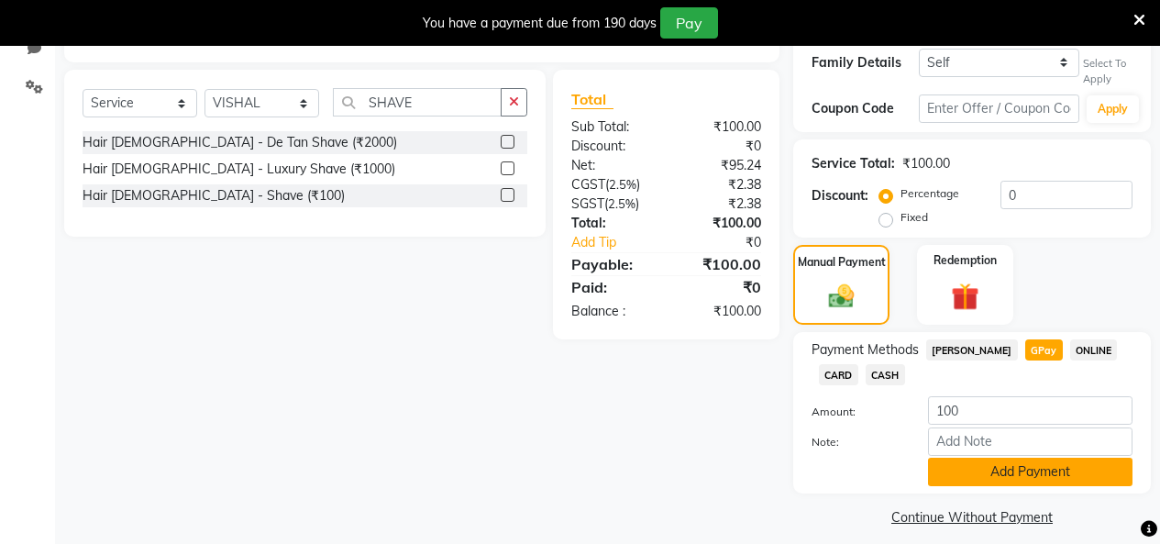
click at [1071, 459] on button "Add Payment" at bounding box center [1030, 472] width 204 height 28
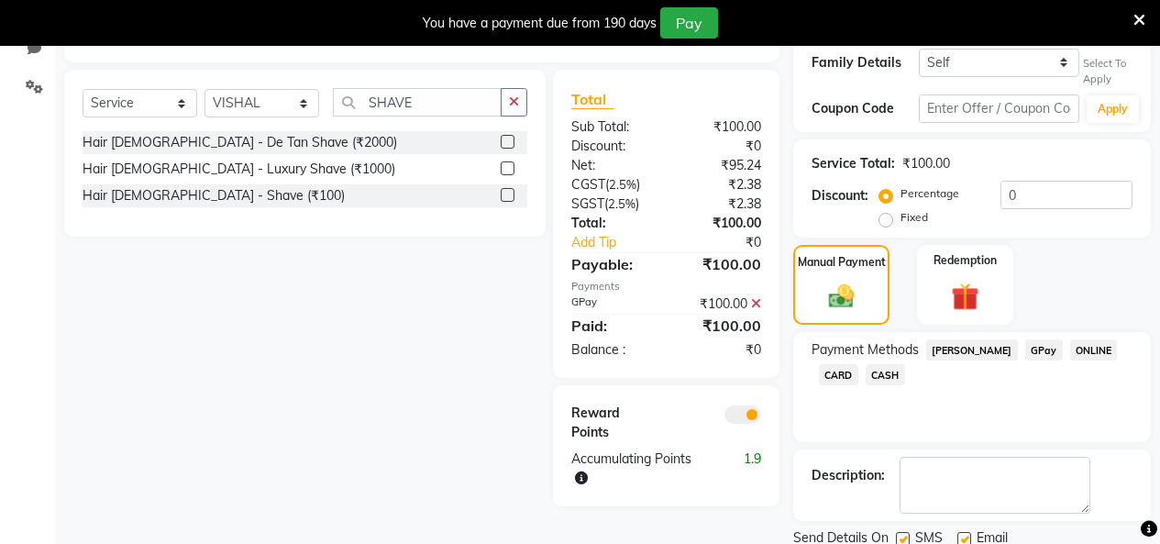
scroll to position [495, 0]
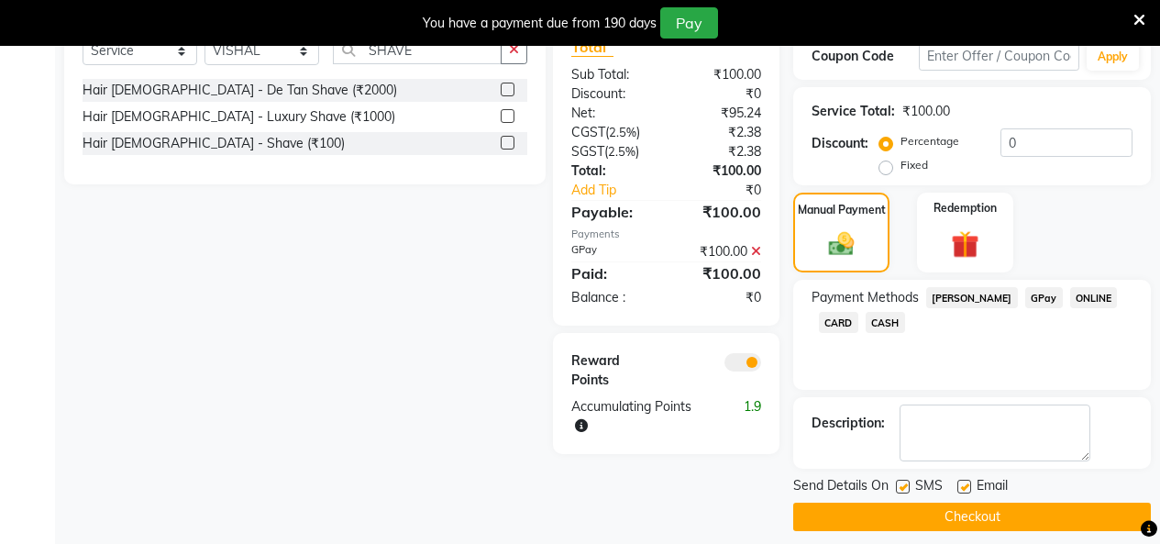
click at [1092, 503] on button "Checkout" at bounding box center [972, 517] width 358 height 28
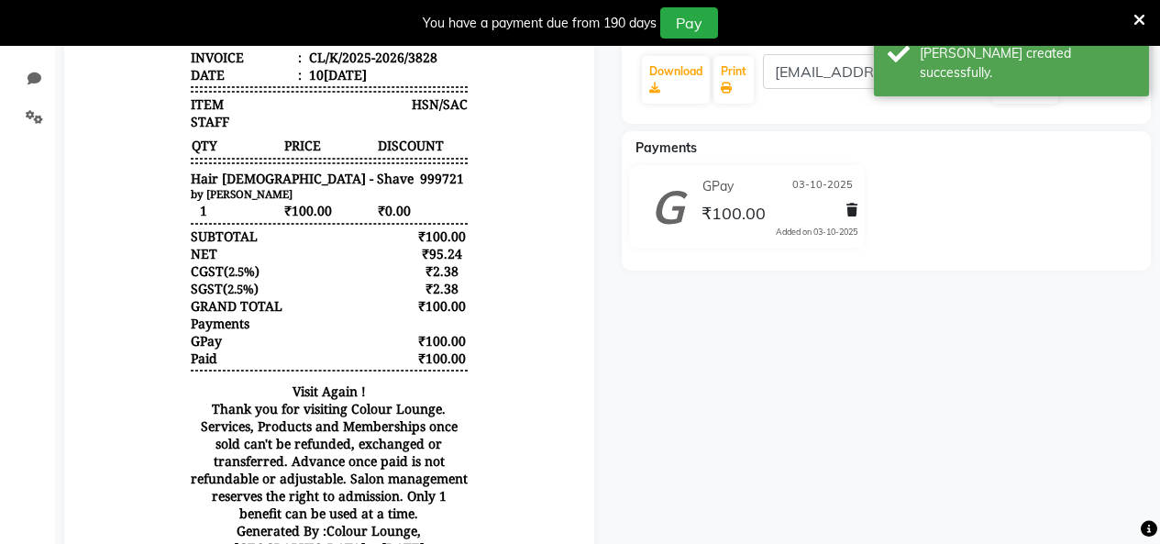
scroll to position [312, 0]
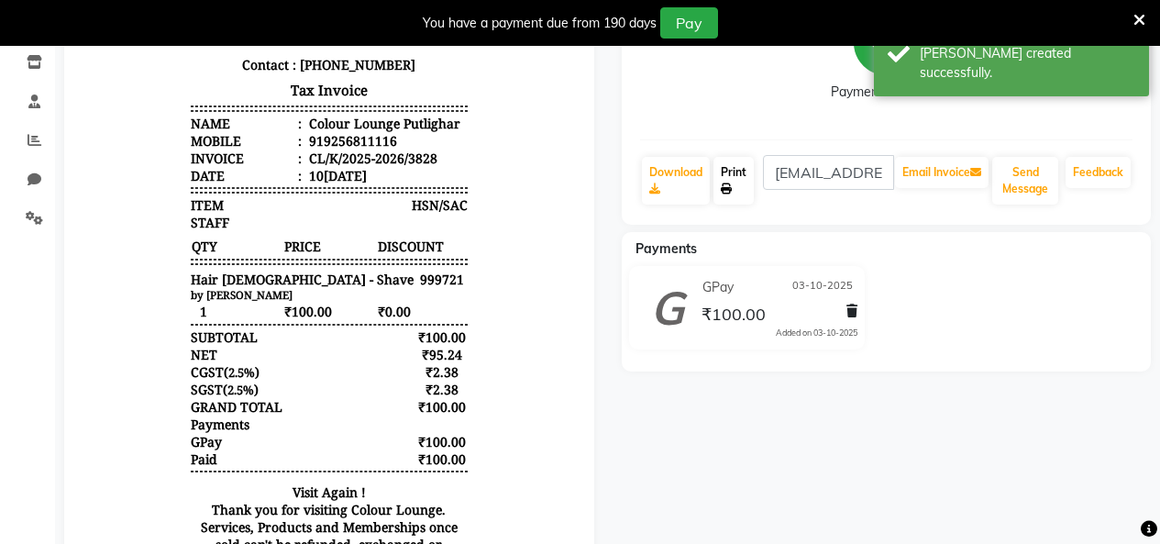
click at [741, 179] on link "Print" at bounding box center [733, 181] width 40 height 48
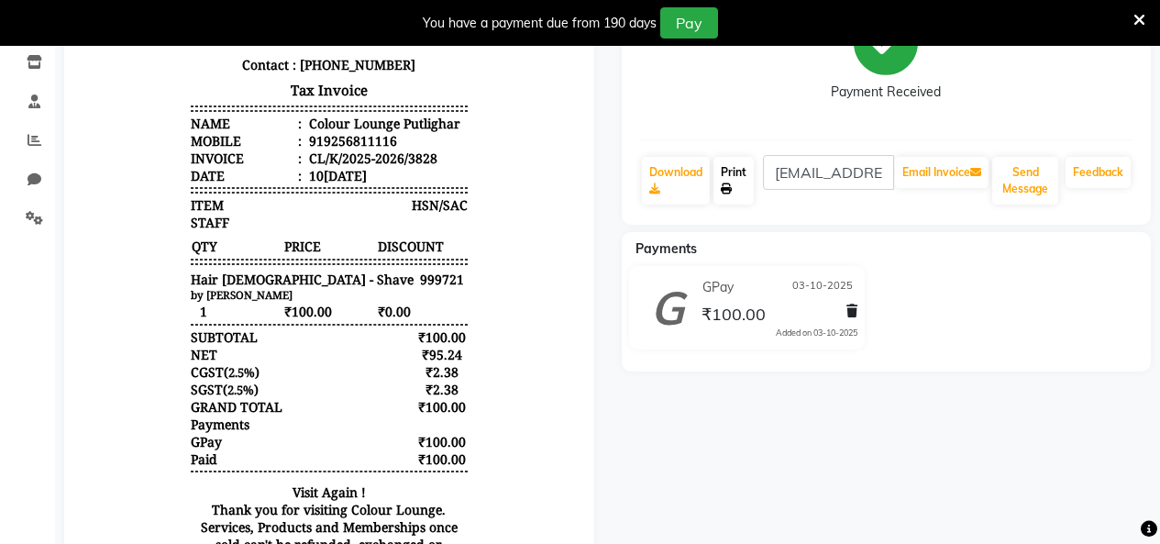
scroll to position [0, 0]
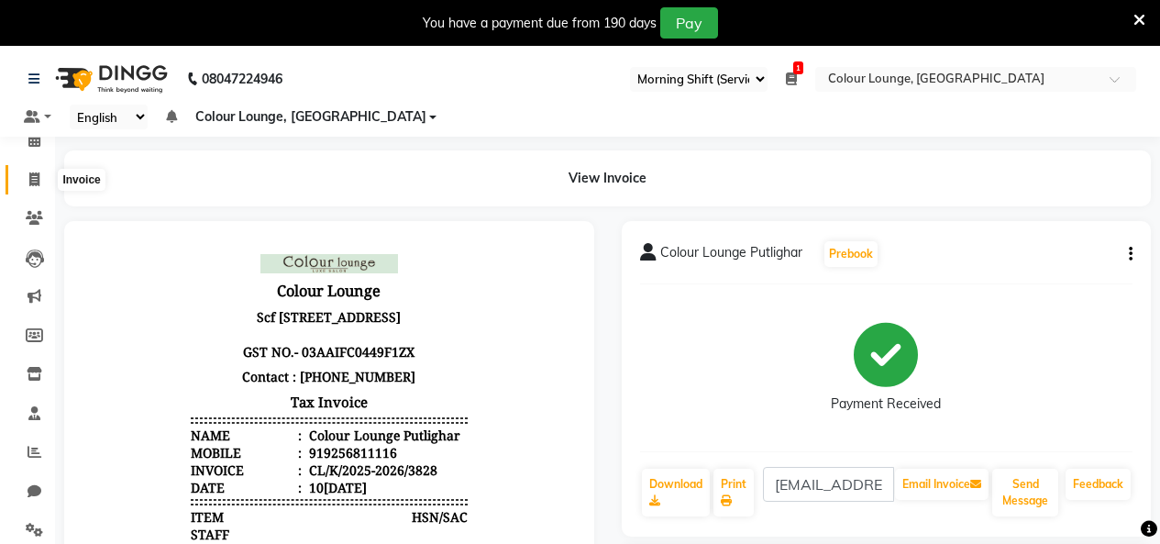
click at [26, 181] on span at bounding box center [34, 180] width 32 height 21
select select "service"
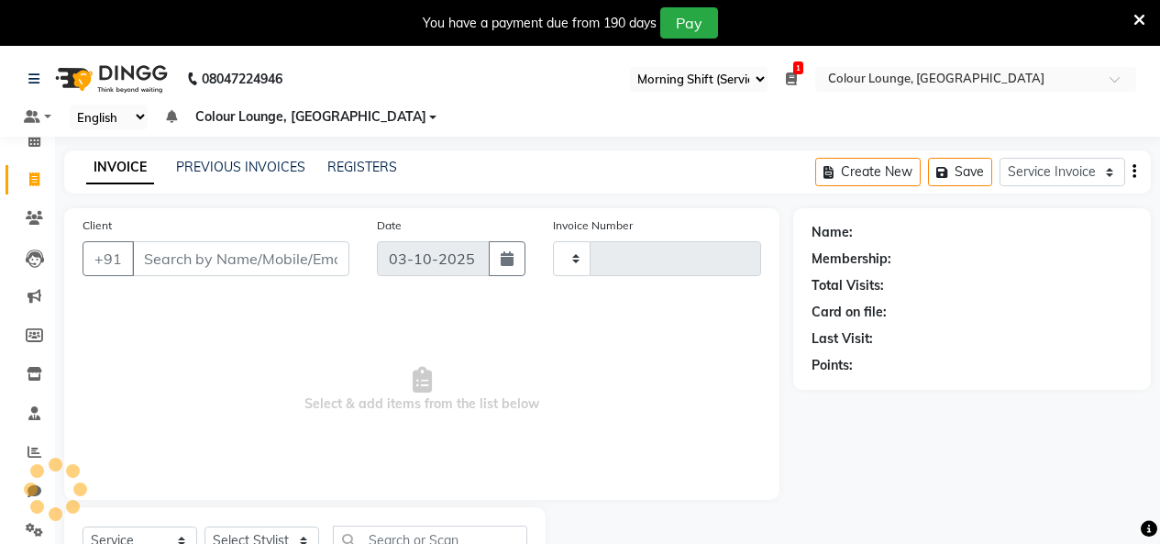
scroll to position [78, 0]
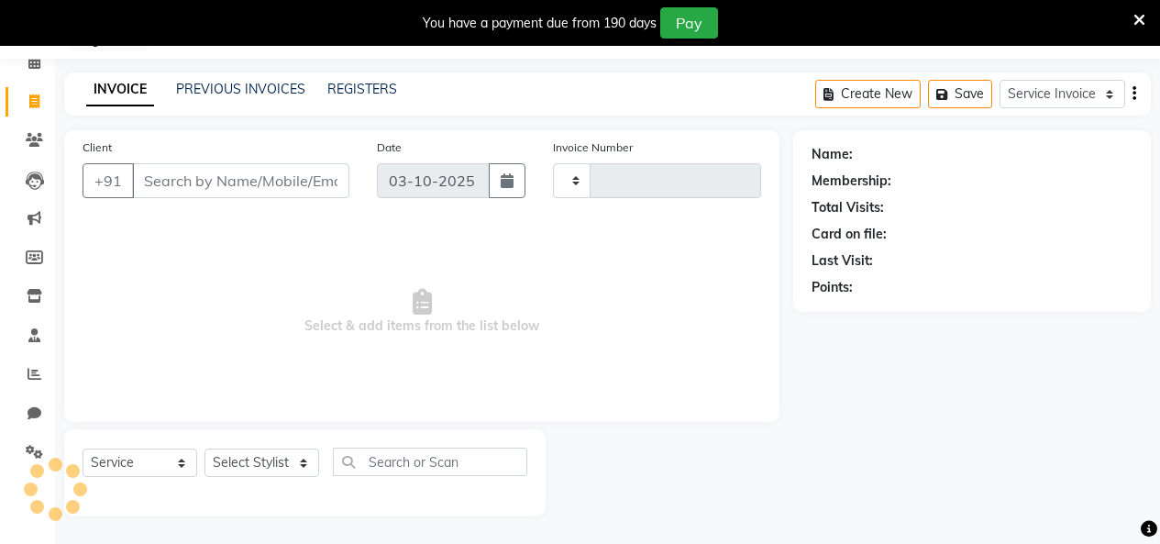
type input "3829"
select select "8015"
click at [189, 290] on span "Select & add items from the list below" at bounding box center [422, 311] width 679 height 183
